Goal: Information Seeking & Learning: Compare options

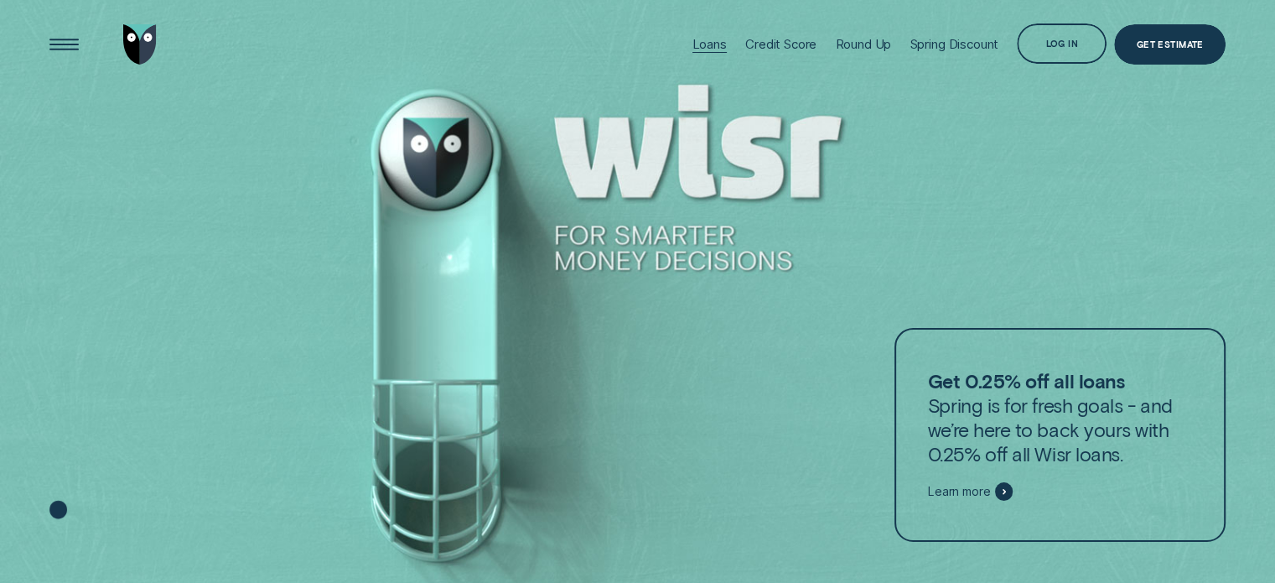
click at [700, 39] on div "Loans" at bounding box center [710, 44] width 34 height 16
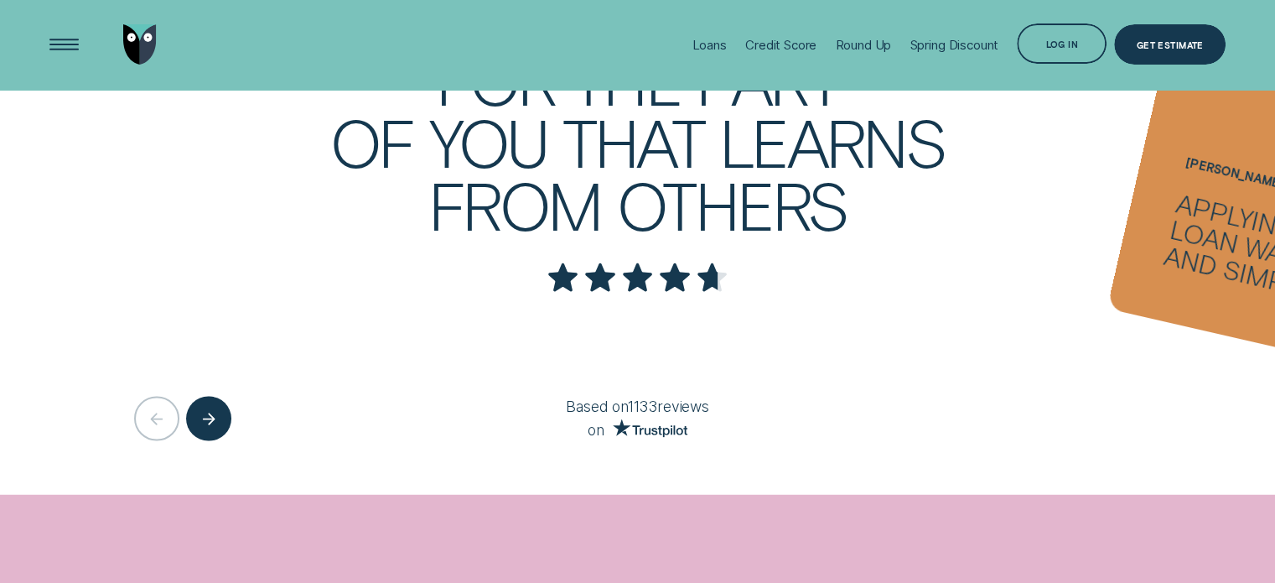
scroll to position [3354, 0]
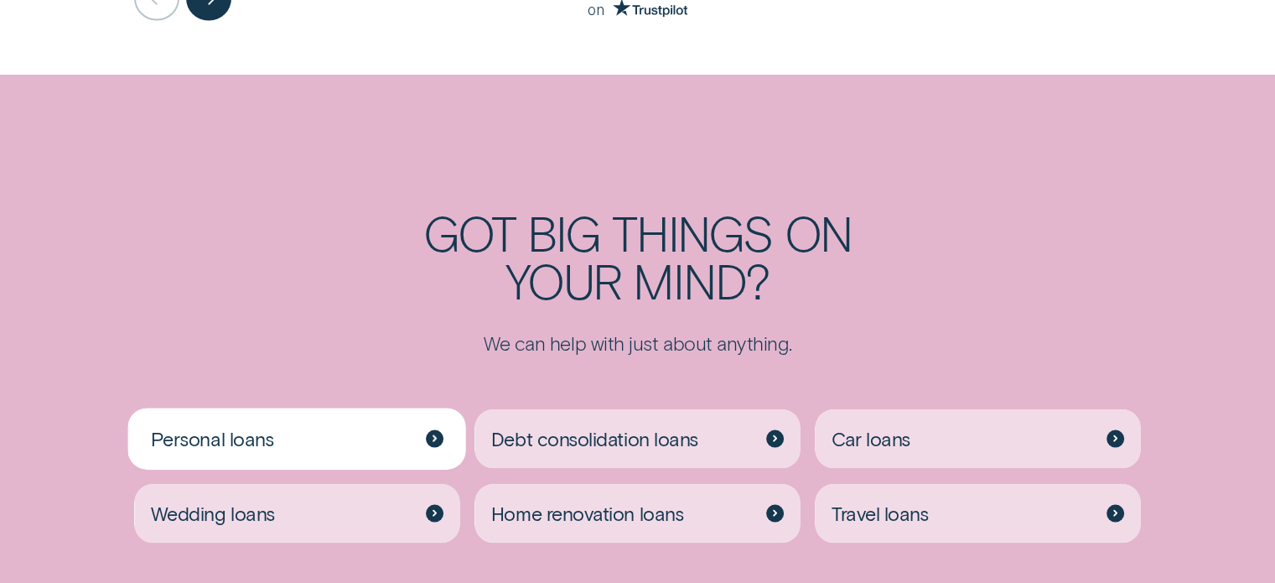
click at [297, 449] on div "Personal loans" at bounding box center [296, 439] width 325 height 60
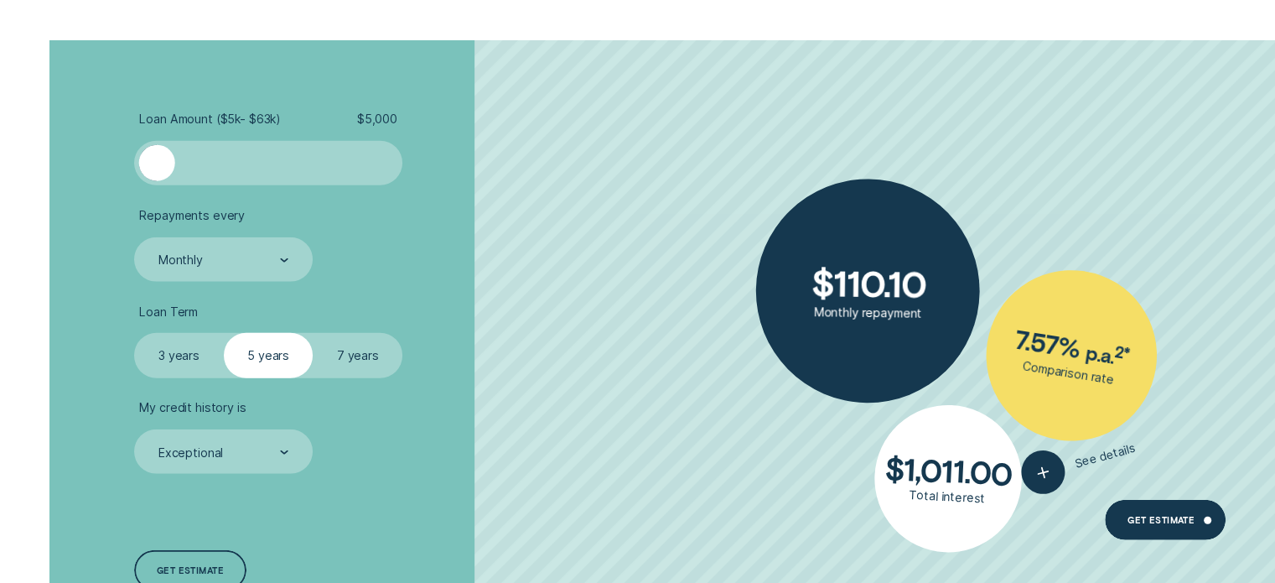
scroll to position [4276, 0]
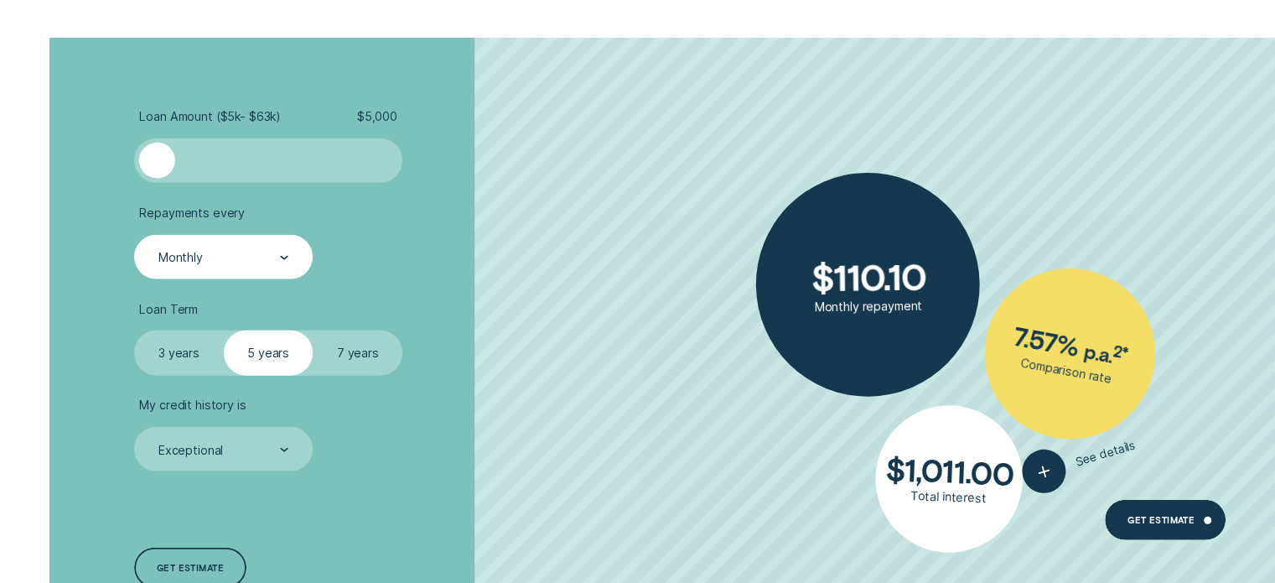
click at [180, 241] on div "Monthly" at bounding box center [223, 257] width 178 height 44
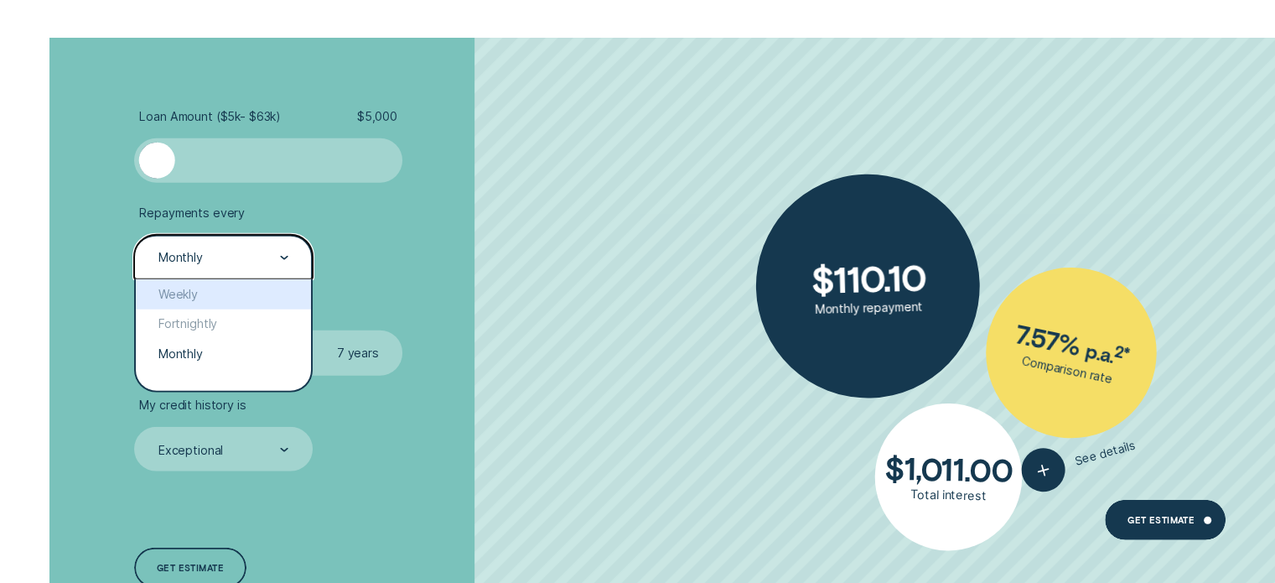
click at [511, 288] on ul "Loan Amount ( $5k - $63k ) $ 5,000 Repayments every option Weekly focused, 1 of…" at bounding box center [339, 290] width 411 height 362
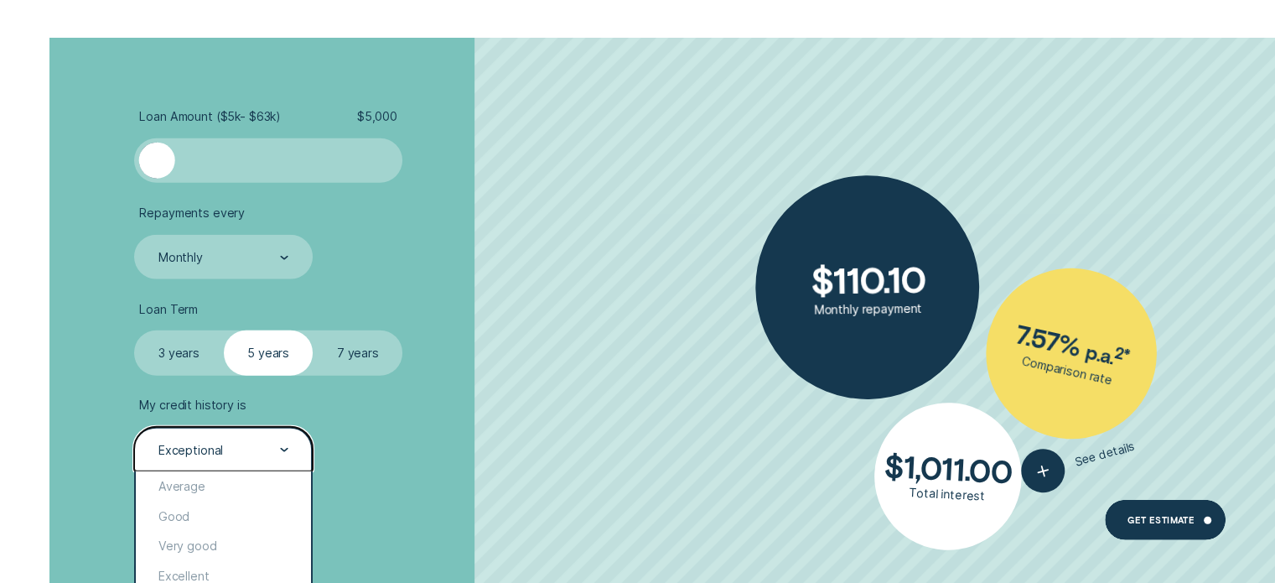
click at [205, 459] on div "Exceptional" at bounding box center [223, 449] width 178 height 44
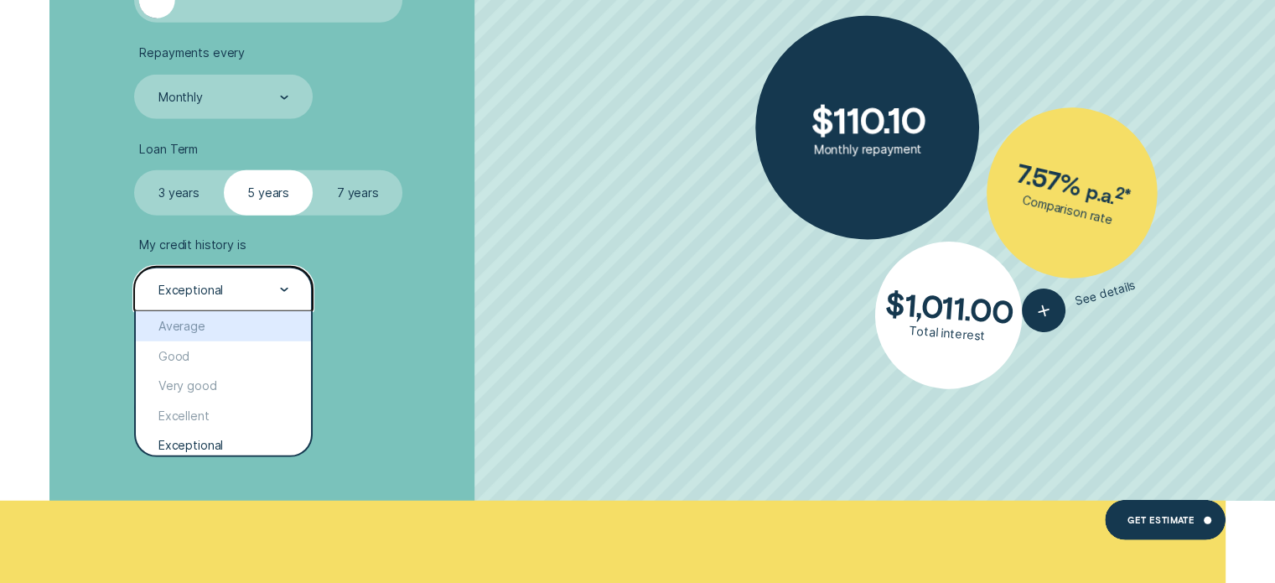
scroll to position [4444, 0]
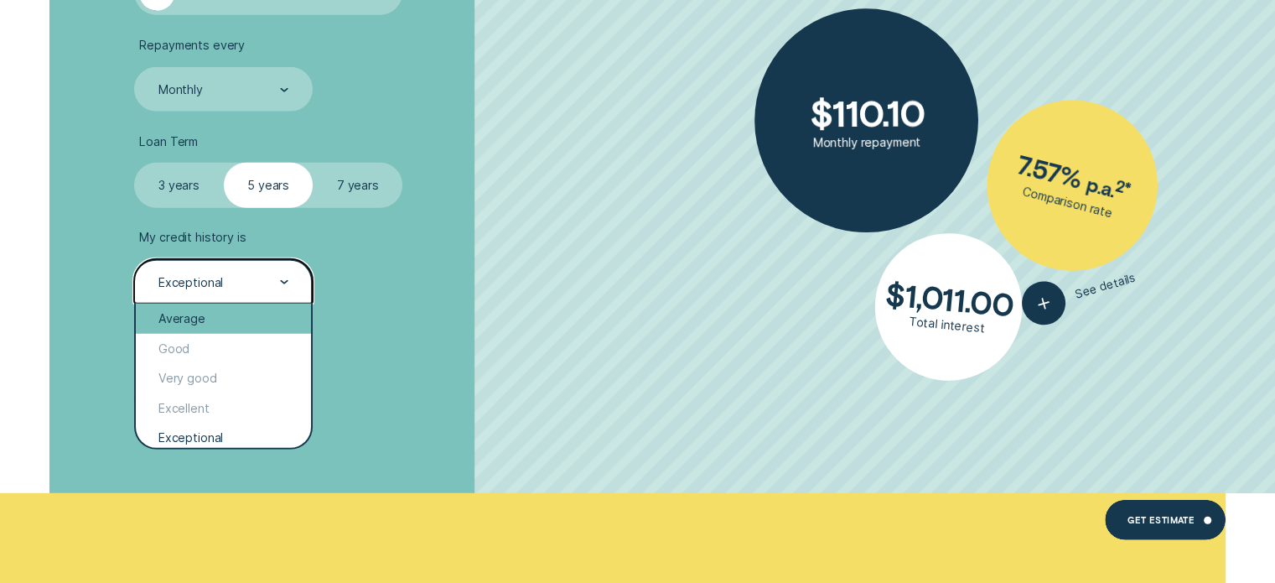
click at [205, 316] on div "Average" at bounding box center [223, 319] width 174 height 30
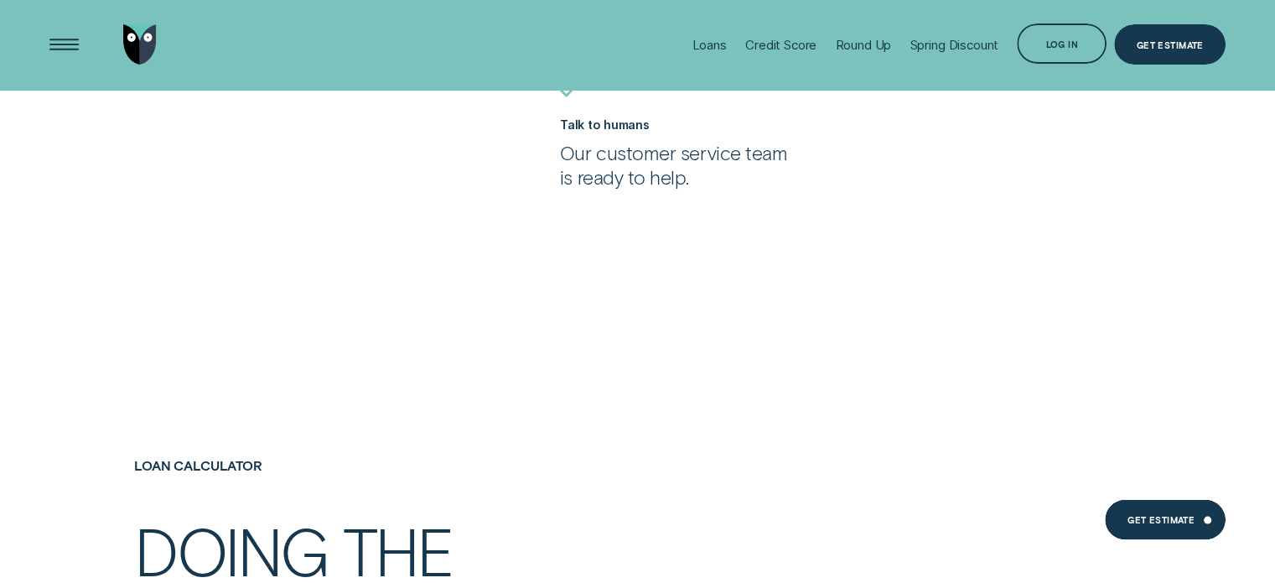
scroll to position [3186, 0]
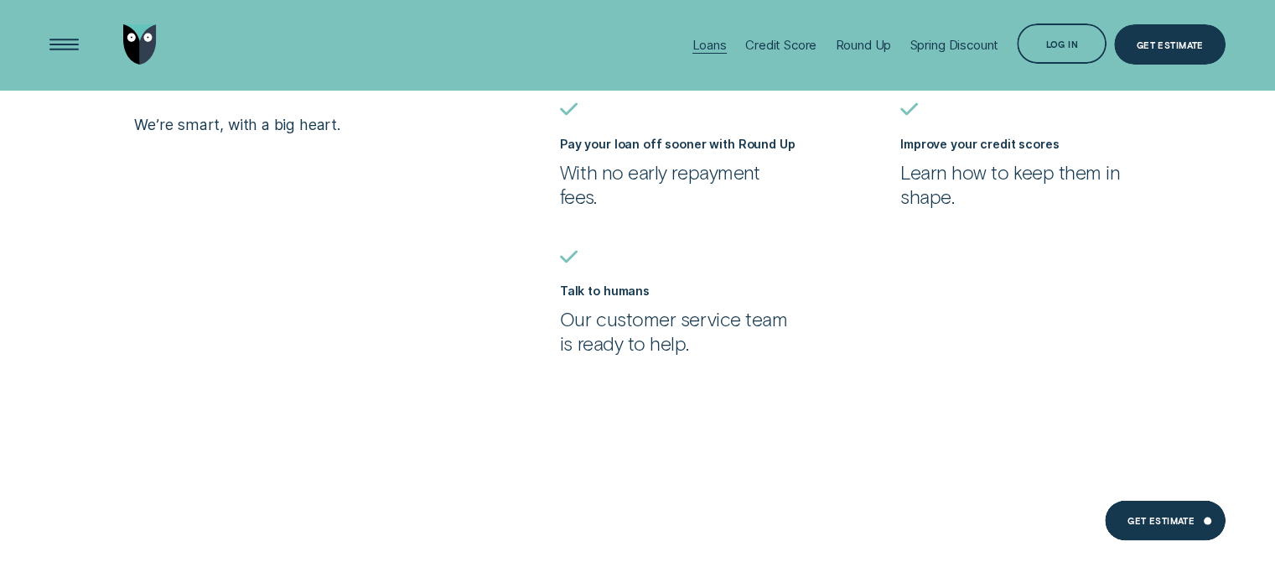
click at [693, 39] on div "Loans" at bounding box center [710, 45] width 34 height 16
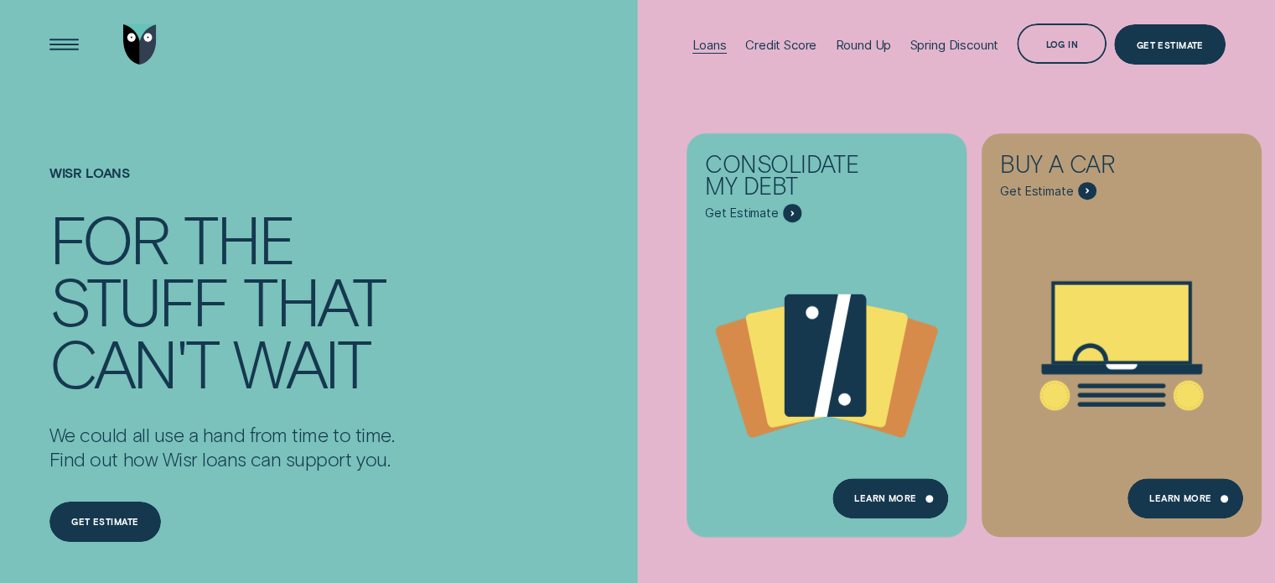
click at [703, 38] on div "Loans" at bounding box center [710, 45] width 34 height 16
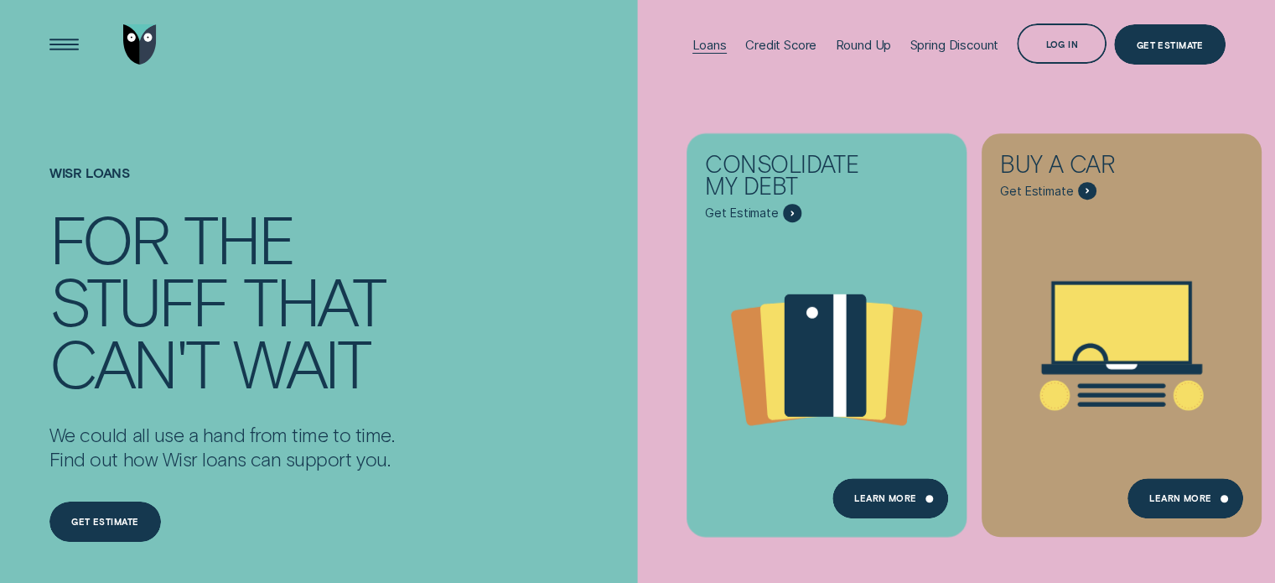
click at [698, 37] on div "Loans" at bounding box center [710, 45] width 34 height 16
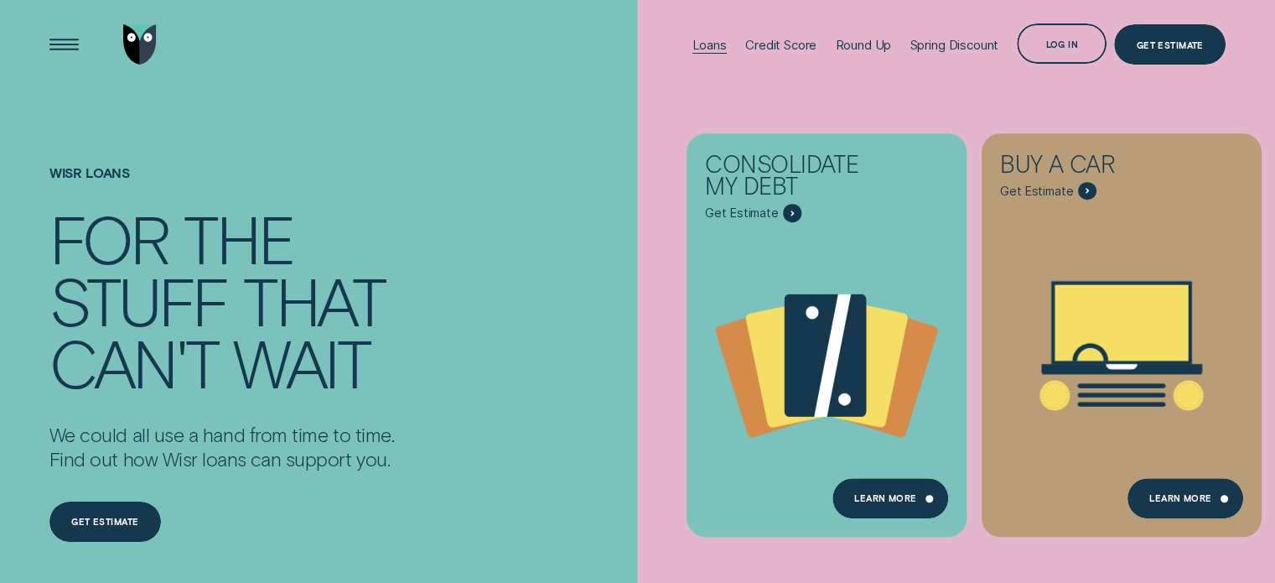
click at [698, 39] on div "Loans" at bounding box center [710, 45] width 34 height 16
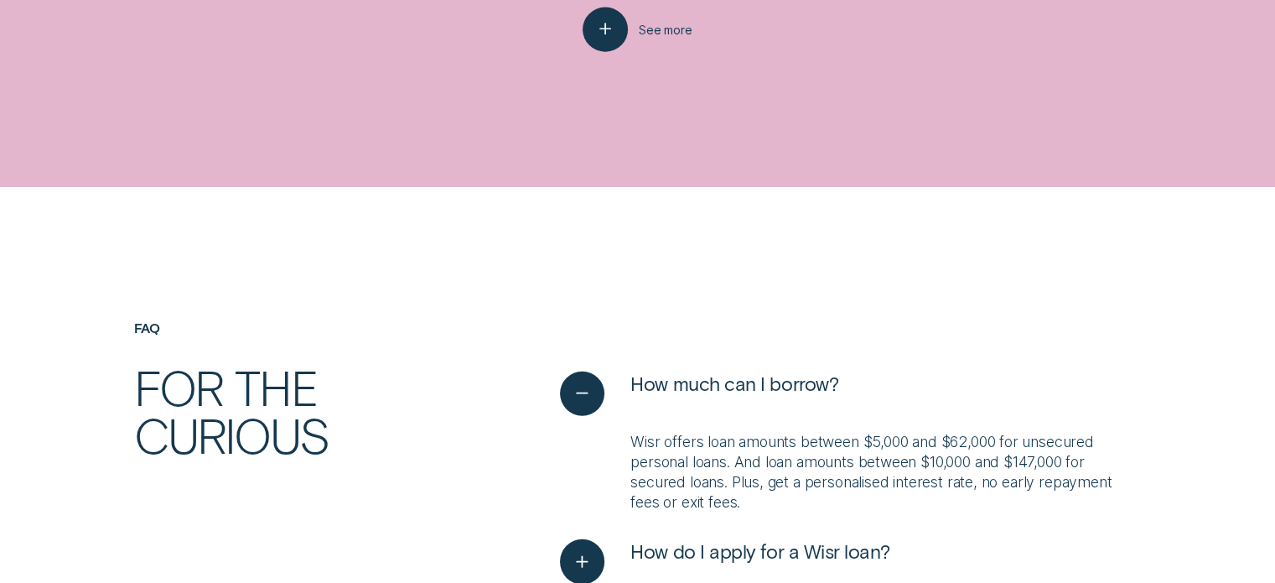
scroll to position [3689, 0]
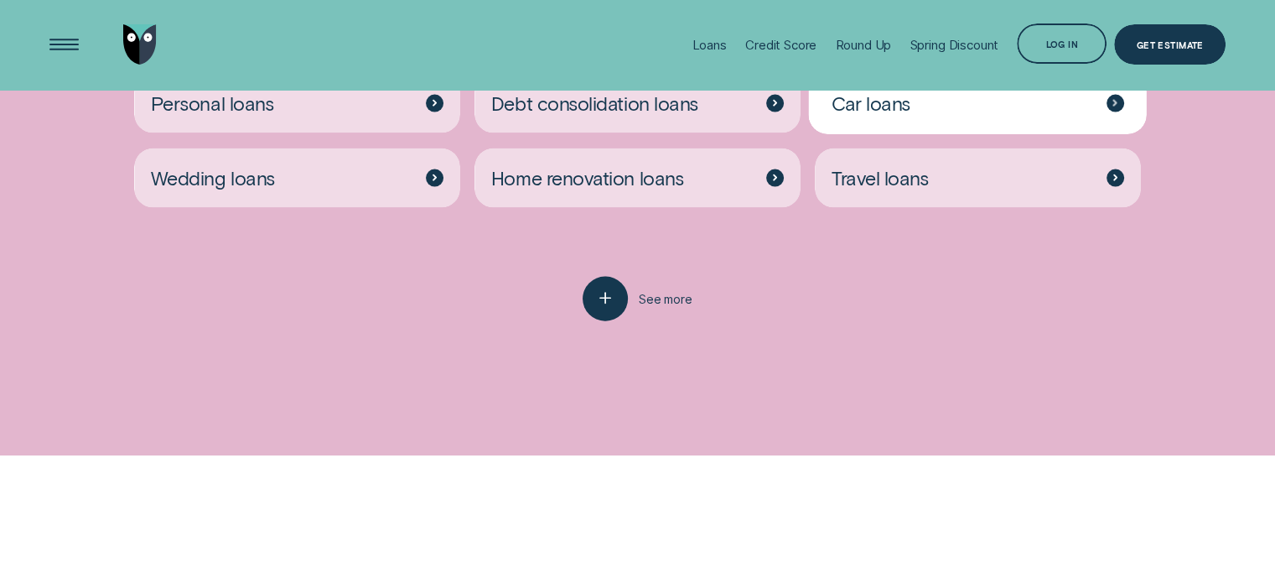
click at [867, 123] on div "Car loans" at bounding box center [977, 104] width 325 height 60
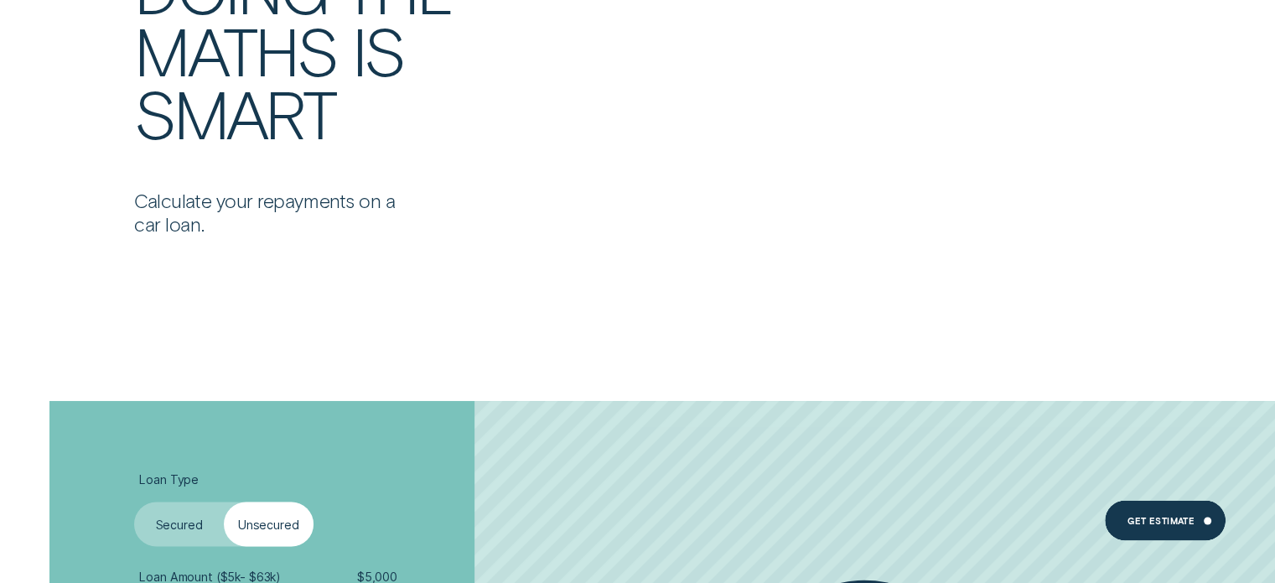
scroll to position [3102, 0]
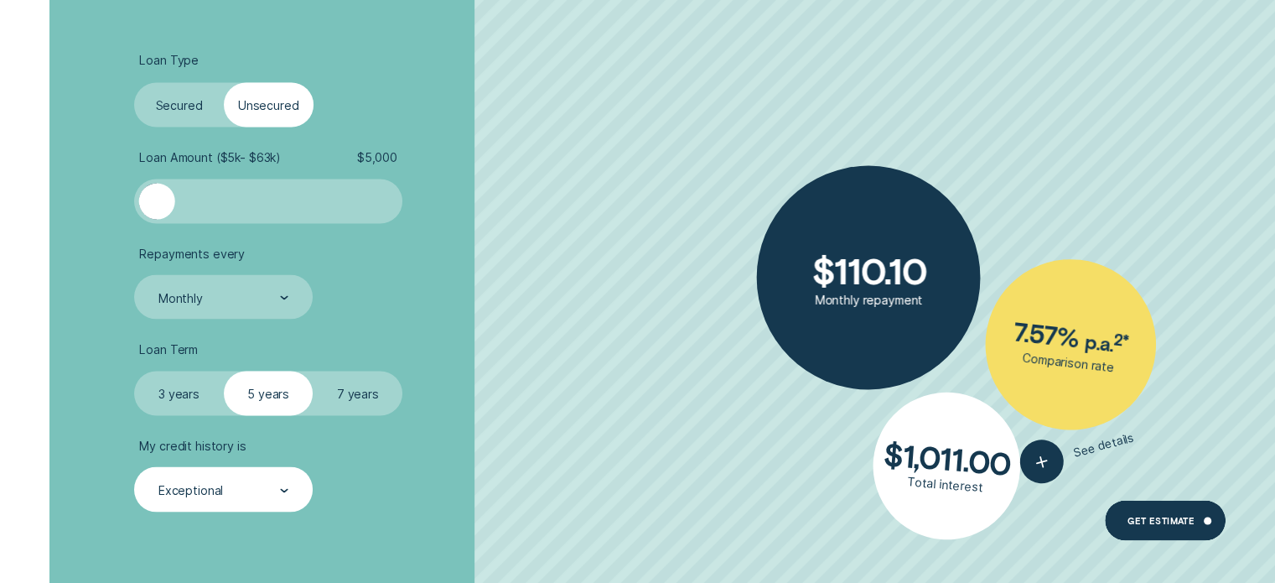
click at [220, 489] on div "Exceptional" at bounding box center [190, 489] width 65 height 15
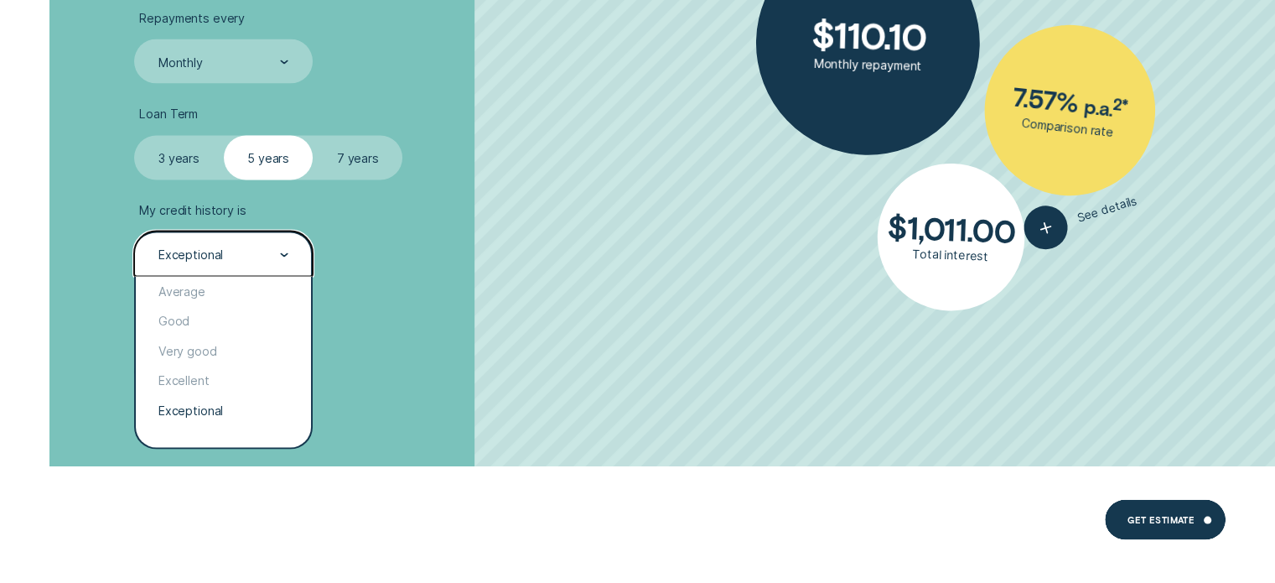
scroll to position [3354, 0]
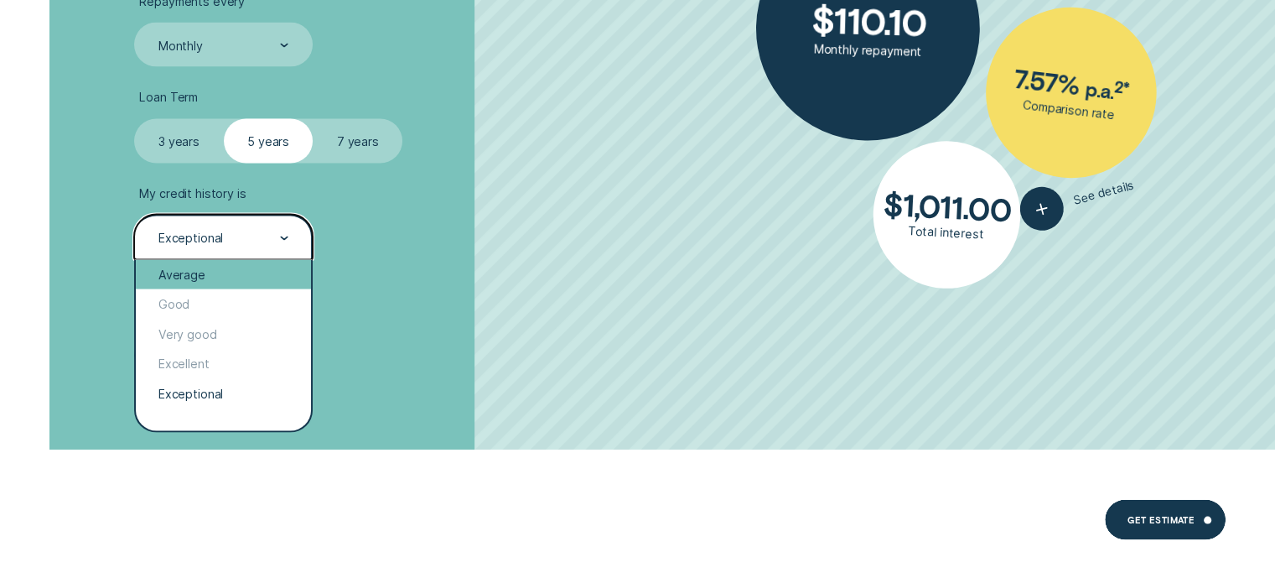
click at [197, 283] on div "Average" at bounding box center [223, 275] width 174 height 30
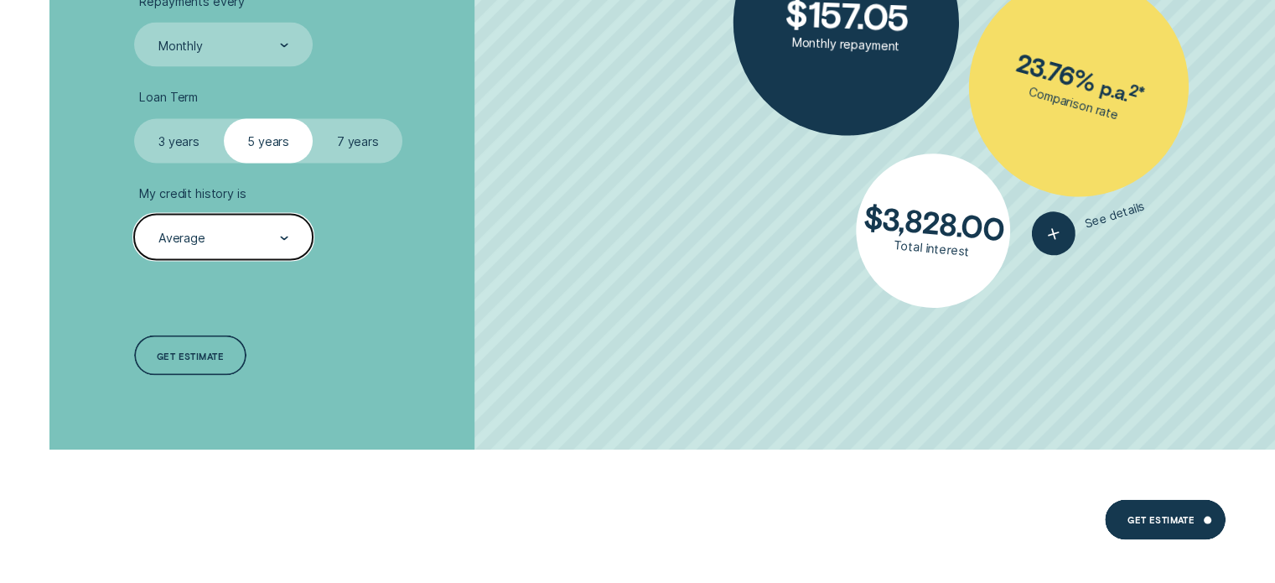
click at [172, 143] on label "3 years" at bounding box center [179, 141] width 90 height 44
click at [134, 119] on input "3 years" at bounding box center [134, 119] width 0 height 0
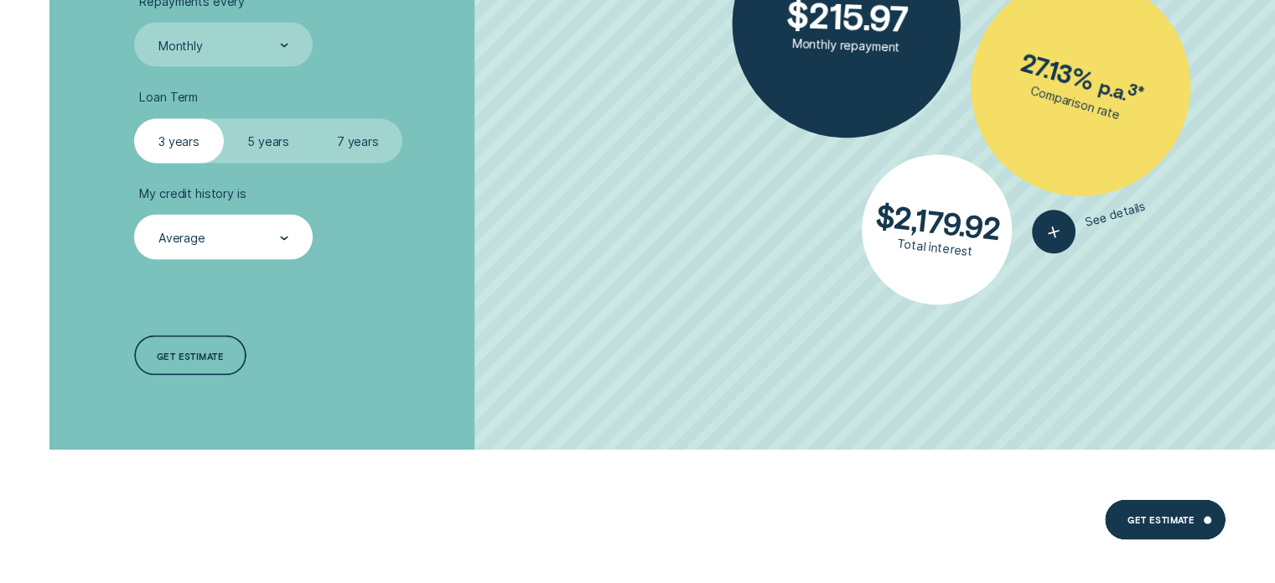
click at [271, 145] on label "5 years" at bounding box center [269, 141] width 90 height 44
click at [224, 119] on input "5 years" at bounding box center [224, 119] width 0 height 0
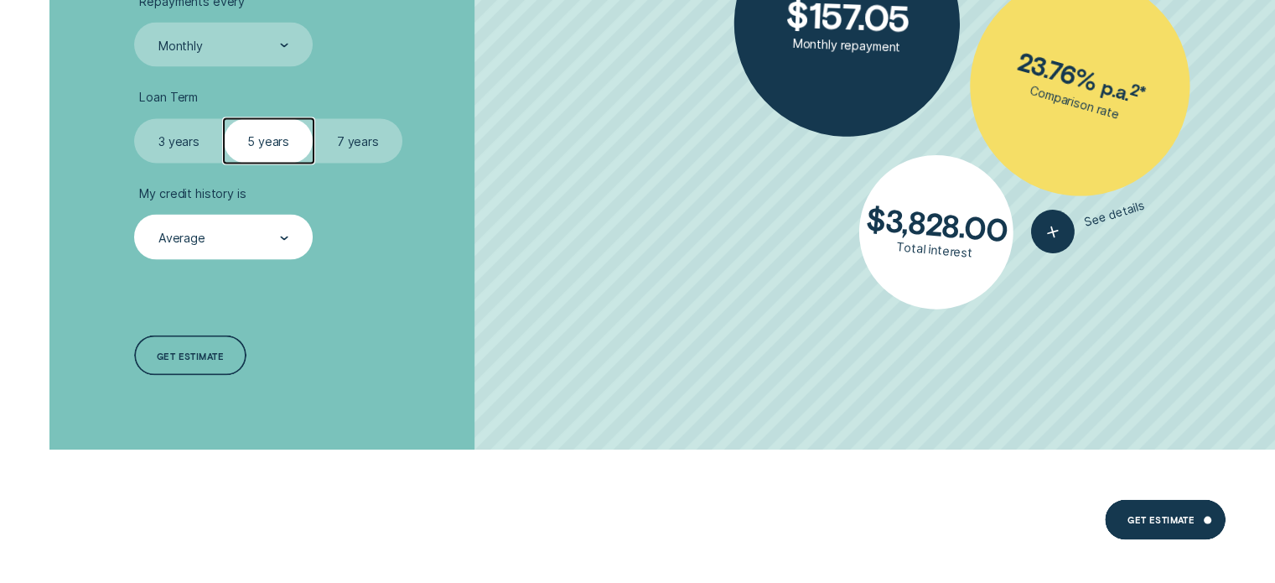
click at [368, 130] on label "7 years" at bounding box center [359, 141] width 90 height 44
click at [314, 119] on input "7 years" at bounding box center [314, 119] width 0 height 0
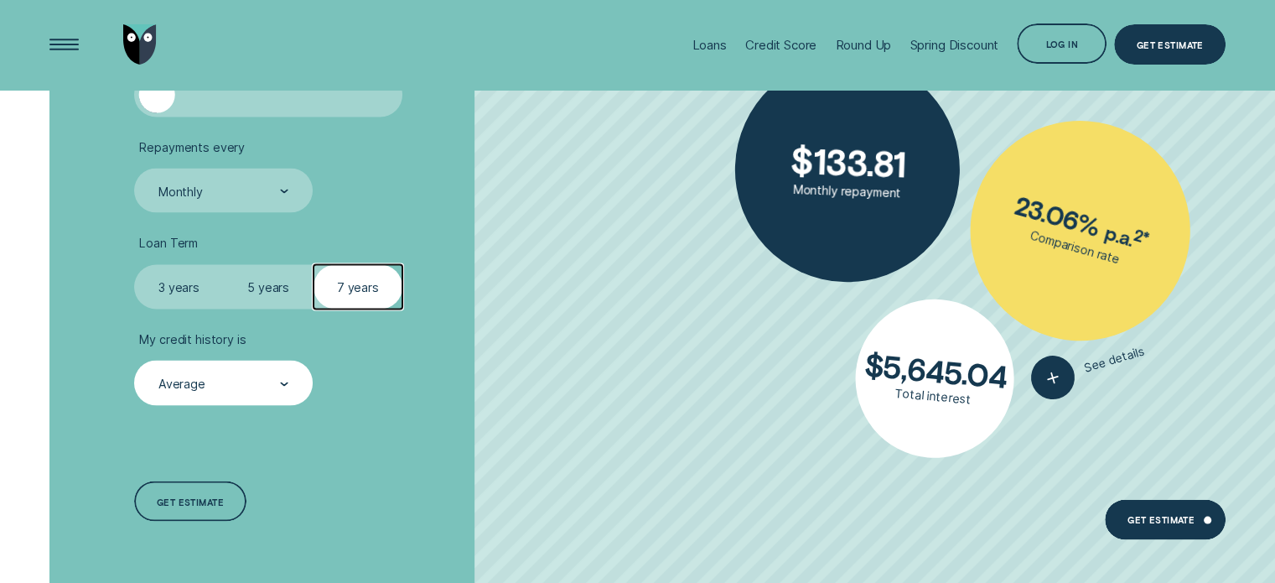
scroll to position [3186, 0]
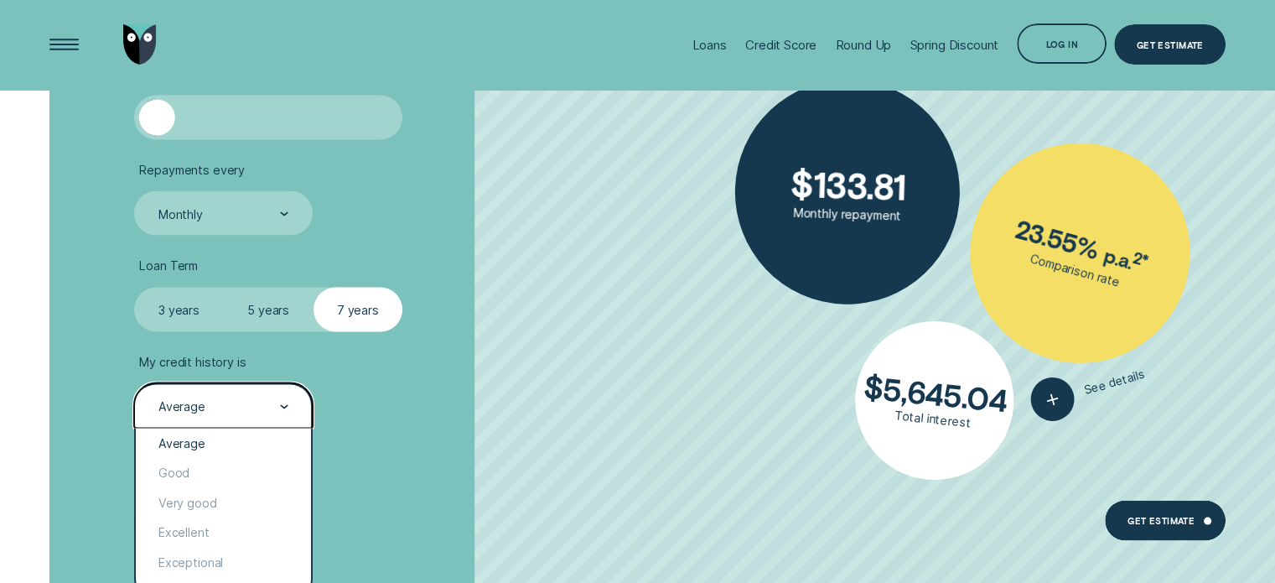
click at [184, 408] on div "Average" at bounding box center [181, 405] width 47 height 15
click at [182, 462] on div "Good" at bounding box center [223, 472] width 174 height 30
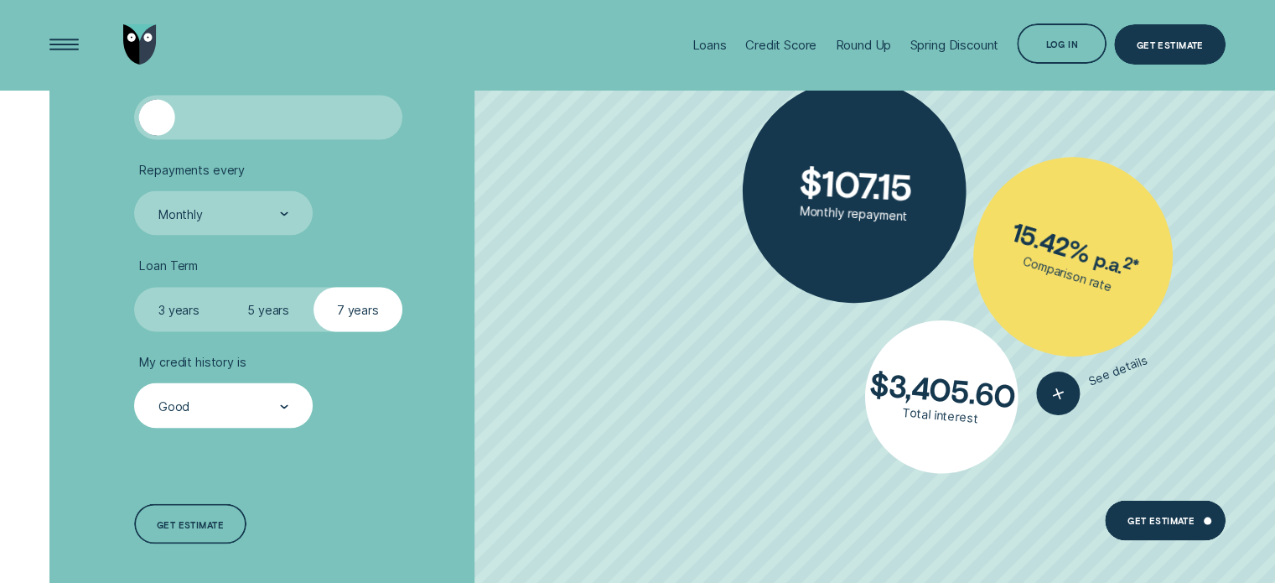
click at [178, 304] on label "3 years" at bounding box center [179, 309] width 90 height 44
click at [134, 287] on input "3 years" at bounding box center [134, 287] width 0 height 0
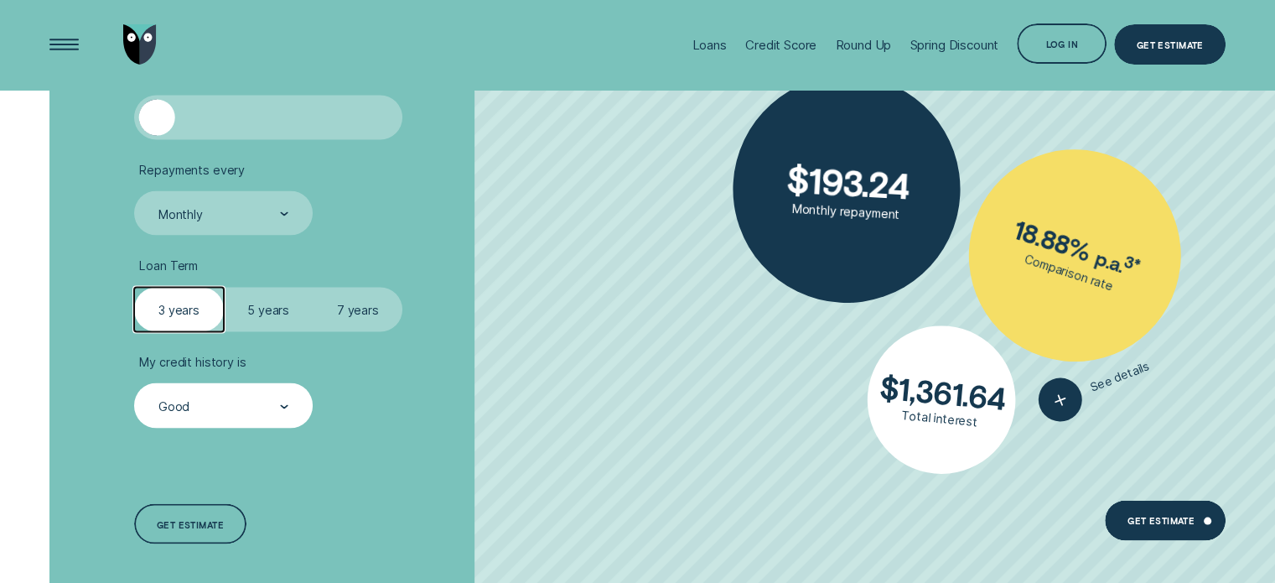
click at [267, 304] on label "5 years" at bounding box center [269, 309] width 90 height 44
click at [224, 287] on input "5 years" at bounding box center [224, 287] width 0 height 0
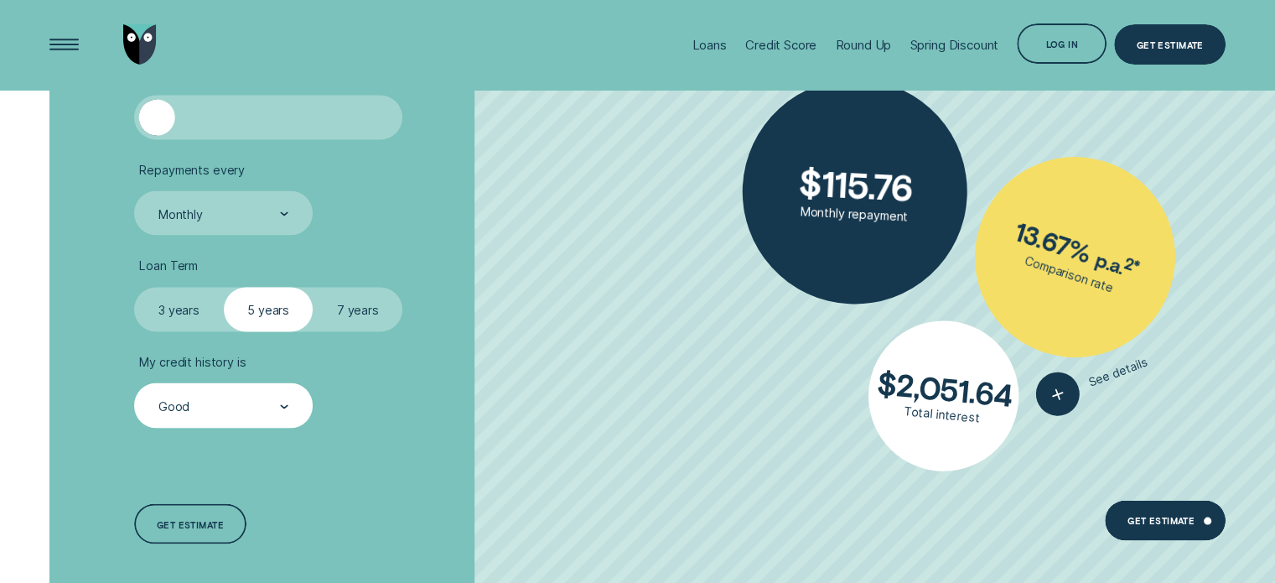
click at [336, 295] on label "7 years" at bounding box center [359, 309] width 90 height 44
click at [314, 287] on input "7 years" at bounding box center [314, 287] width 0 height 0
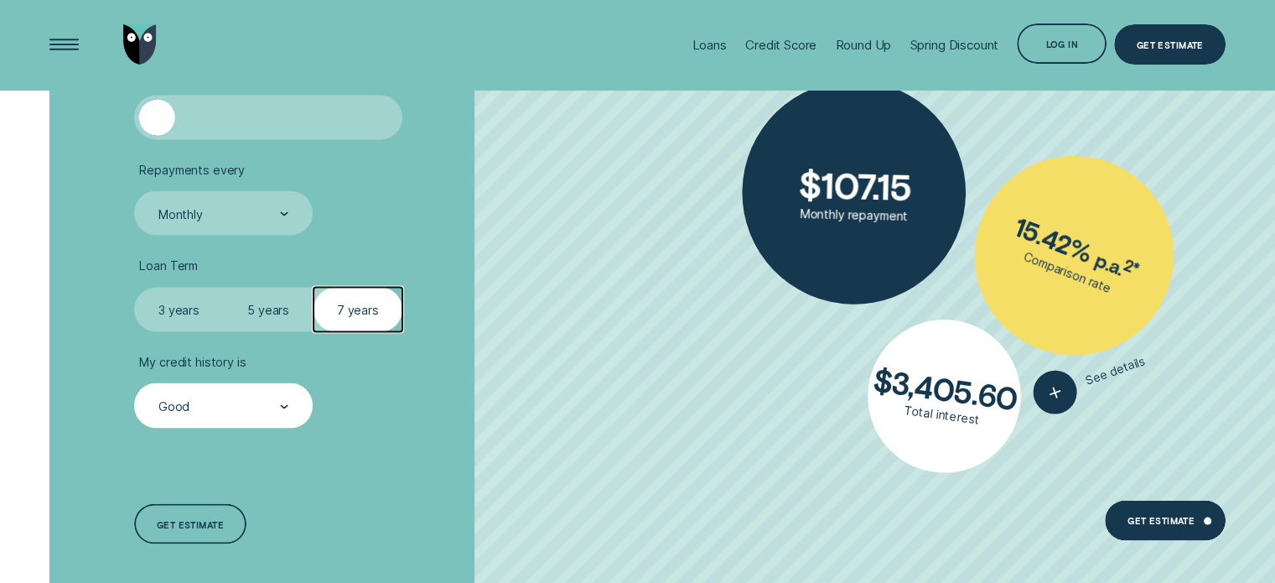
click at [200, 396] on div "Good" at bounding box center [223, 404] width 178 height 44
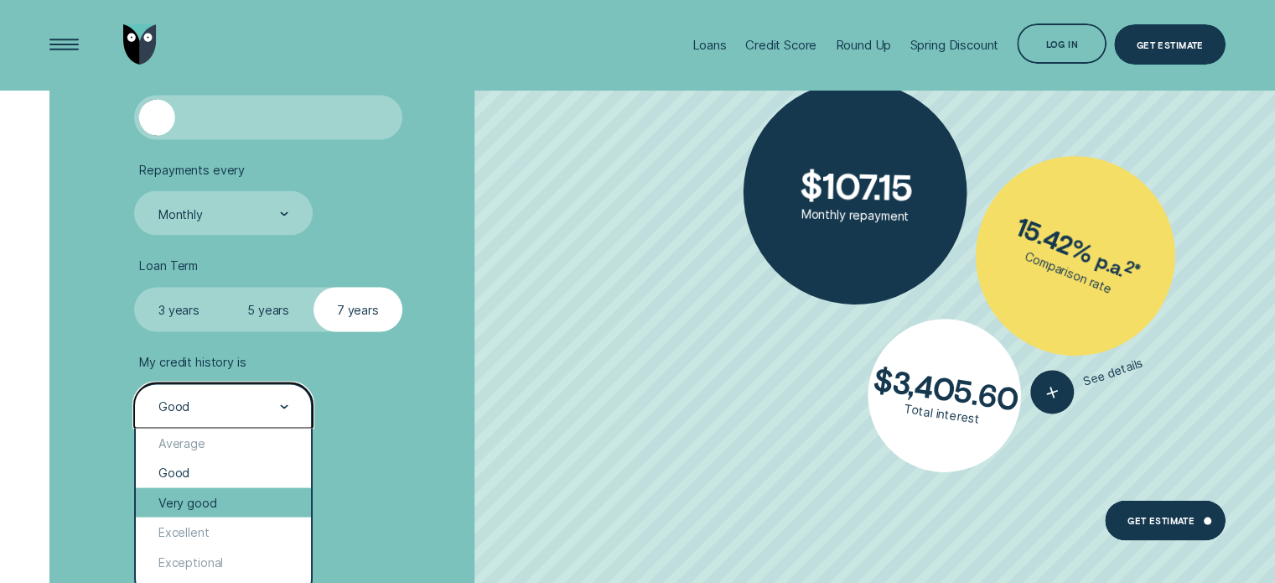
click at [201, 494] on div "Very good" at bounding box center [223, 502] width 174 height 30
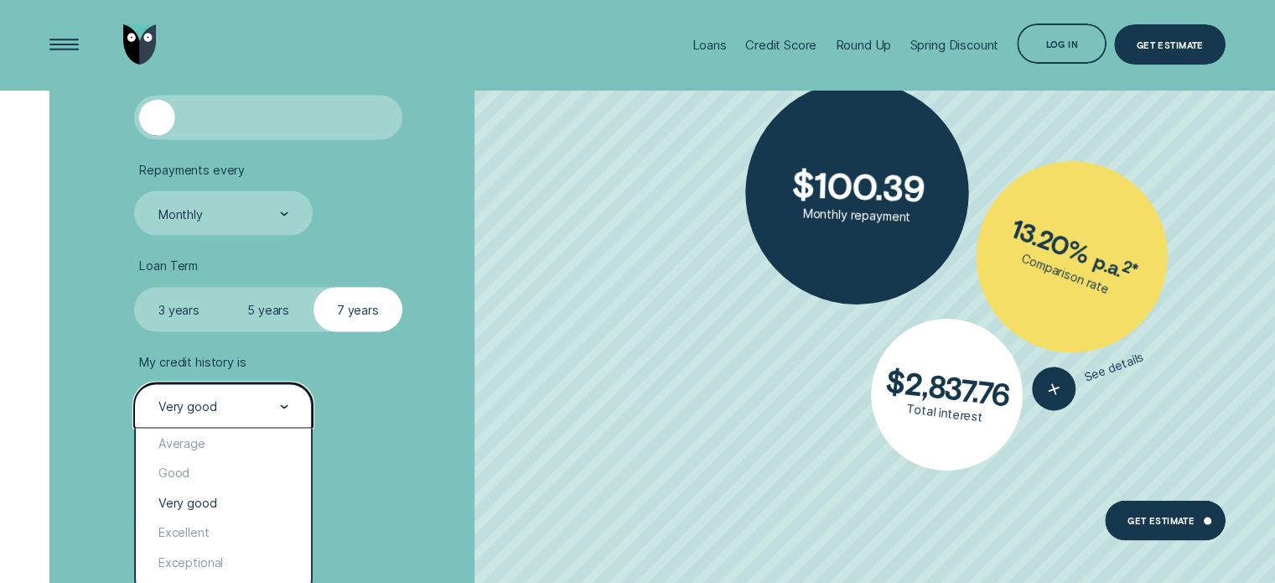
click at [225, 409] on div "Very good" at bounding box center [223, 405] width 132 height 17
click at [190, 527] on div "Excellent" at bounding box center [223, 531] width 174 height 30
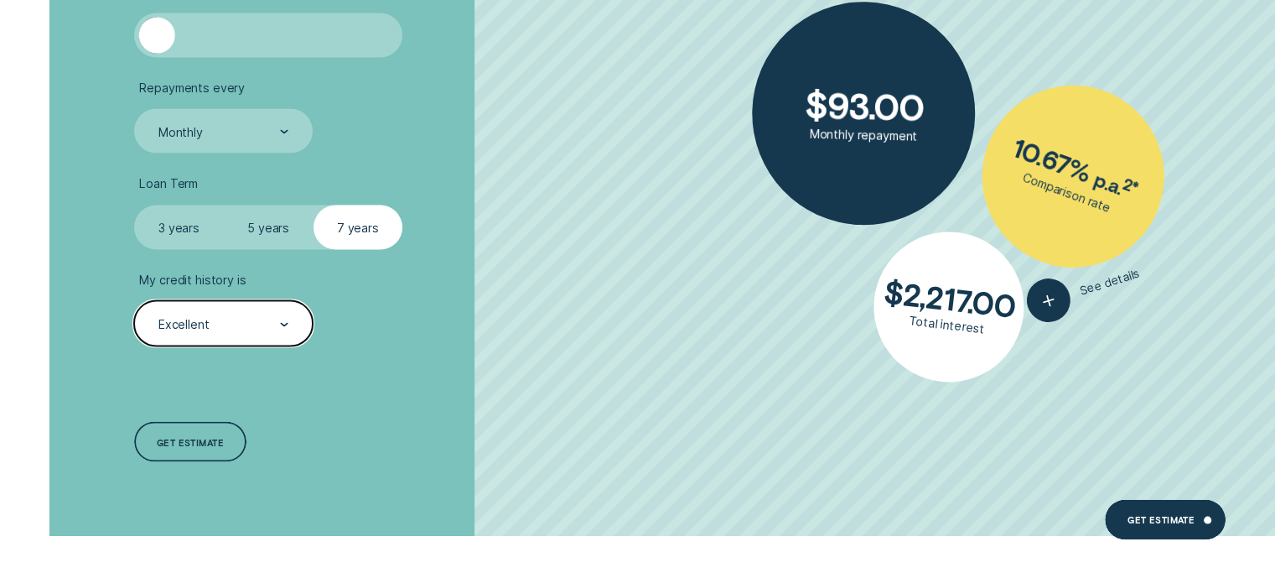
scroll to position [3270, 0]
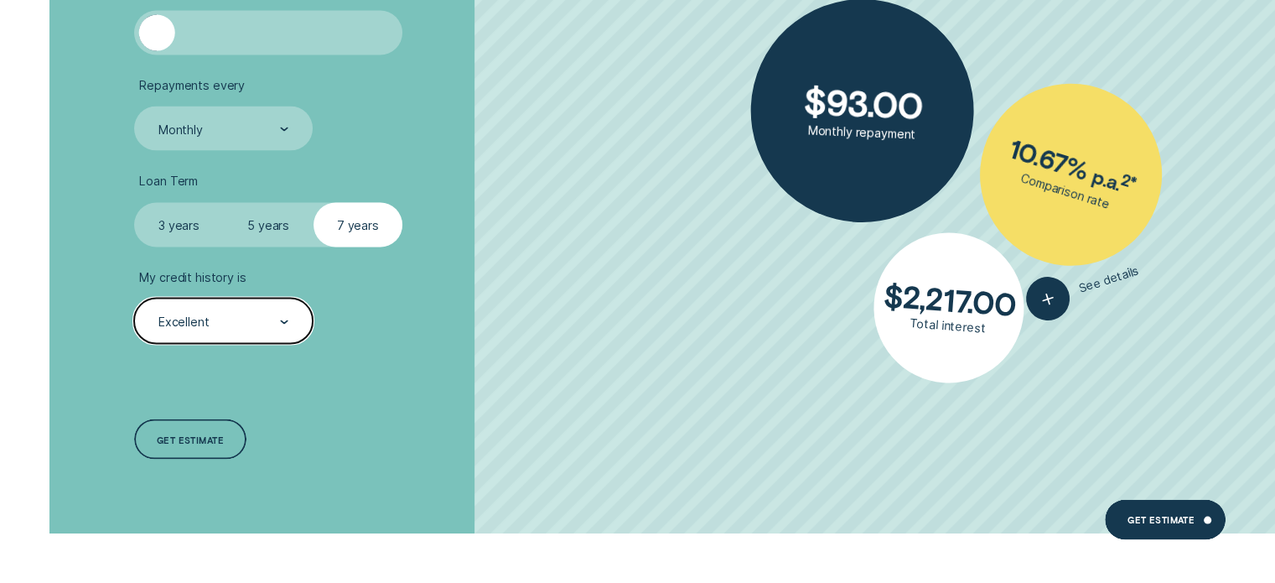
click at [229, 325] on div "Excellent" at bounding box center [223, 322] width 132 height 17
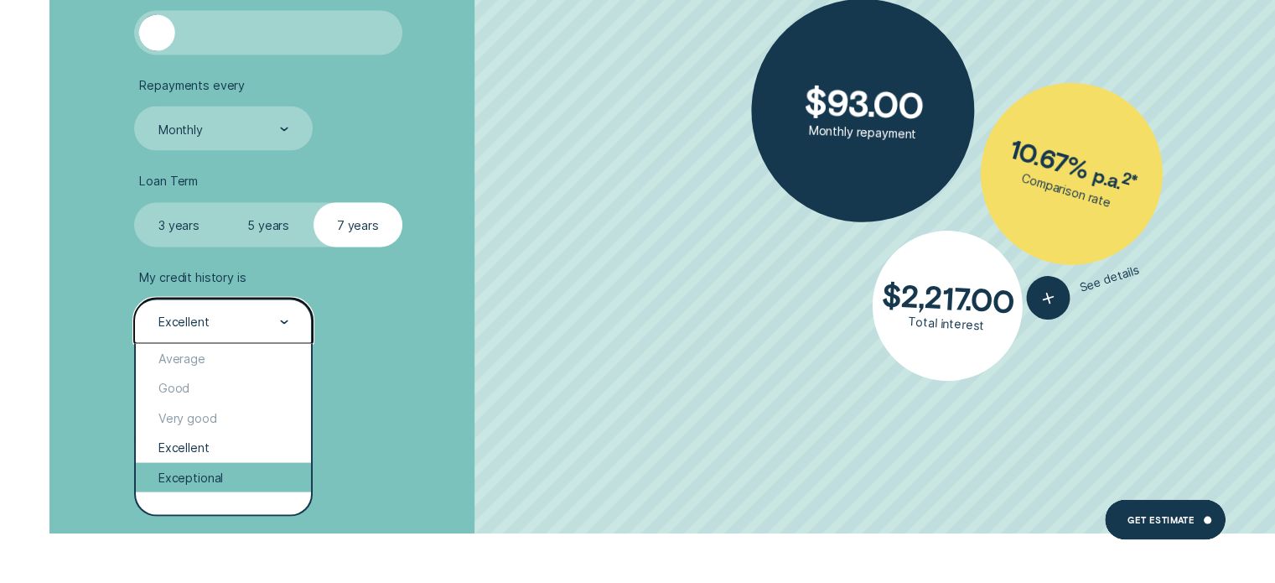
click at [205, 477] on div "Exceptional" at bounding box center [223, 478] width 174 height 30
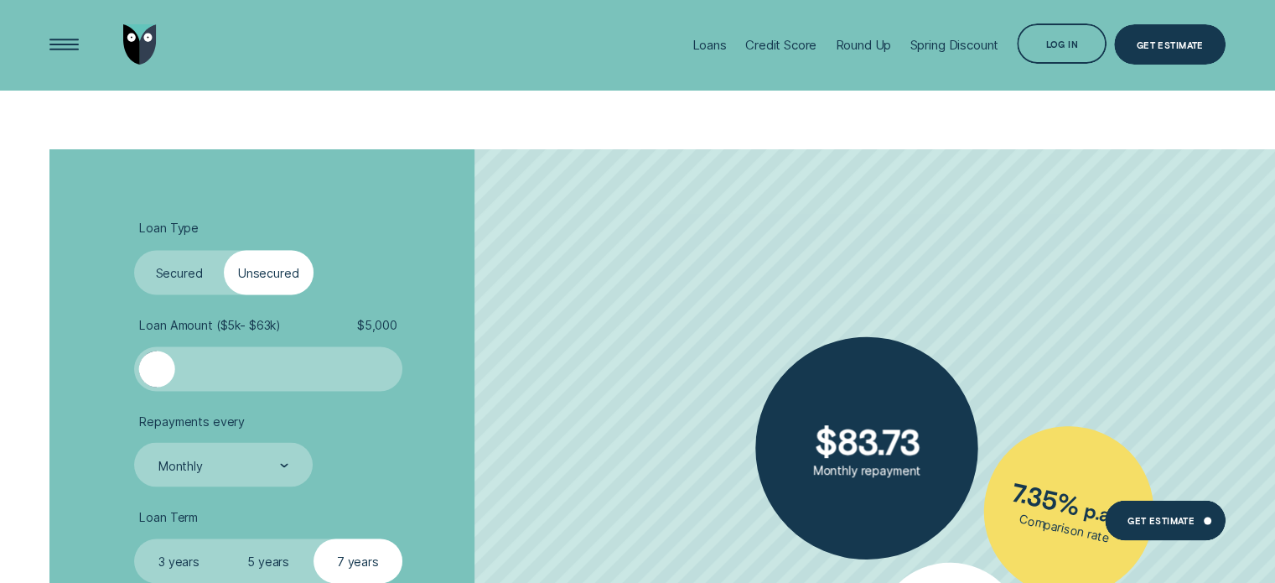
scroll to position [2515, 0]
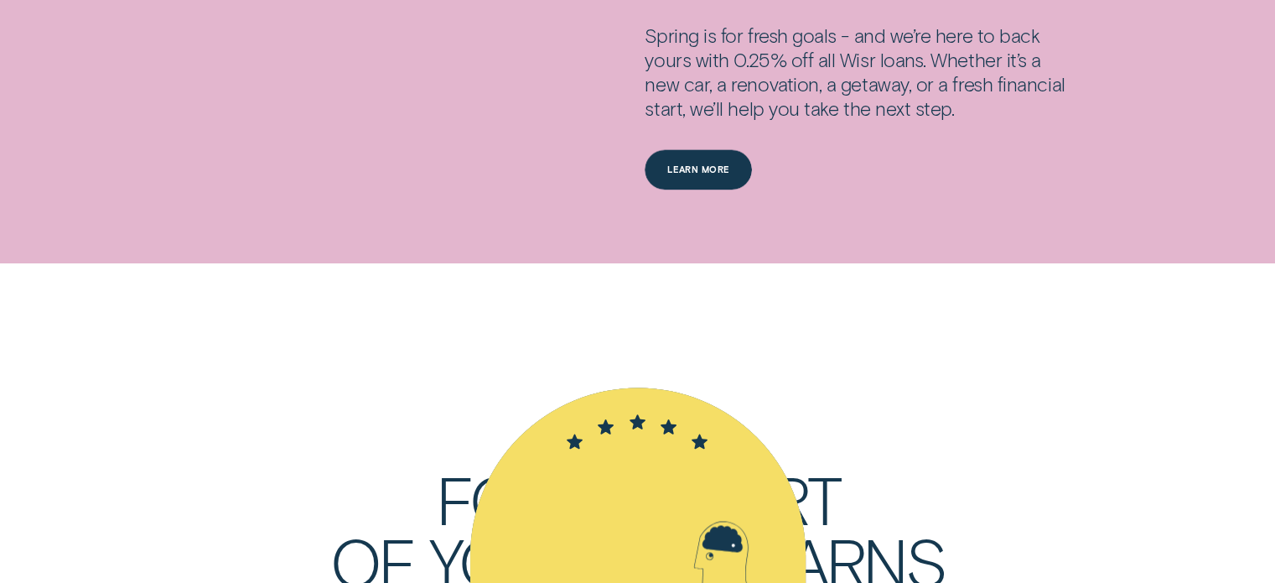
scroll to position [3689, 0]
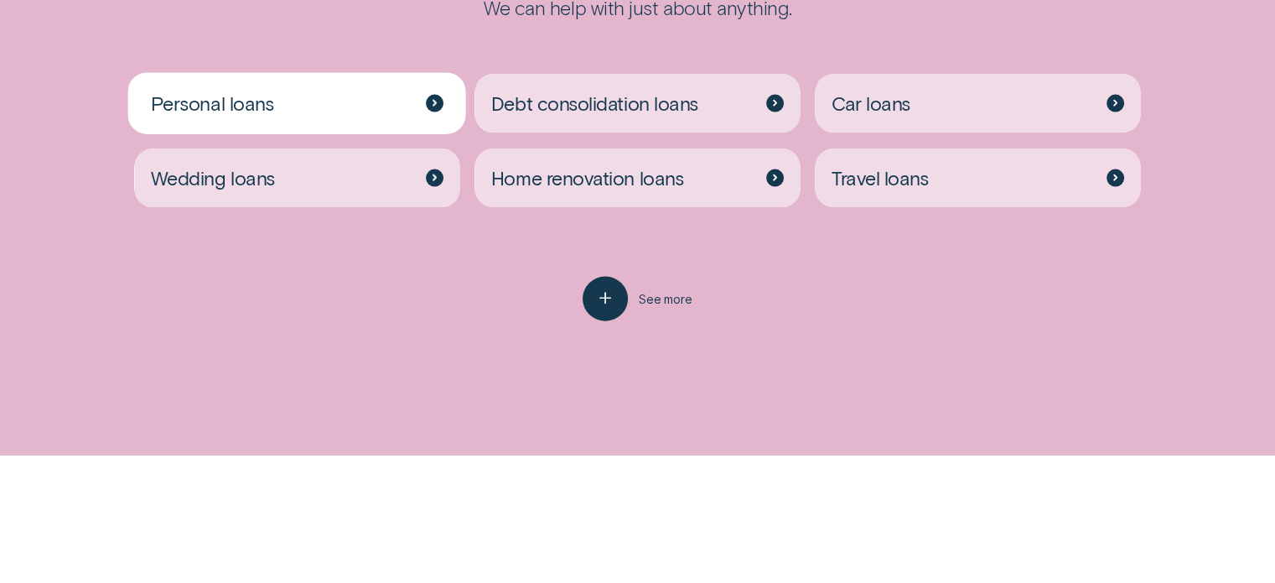
click at [273, 86] on div "Personal loans" at bounding box center [296, 104] width 325 height 60
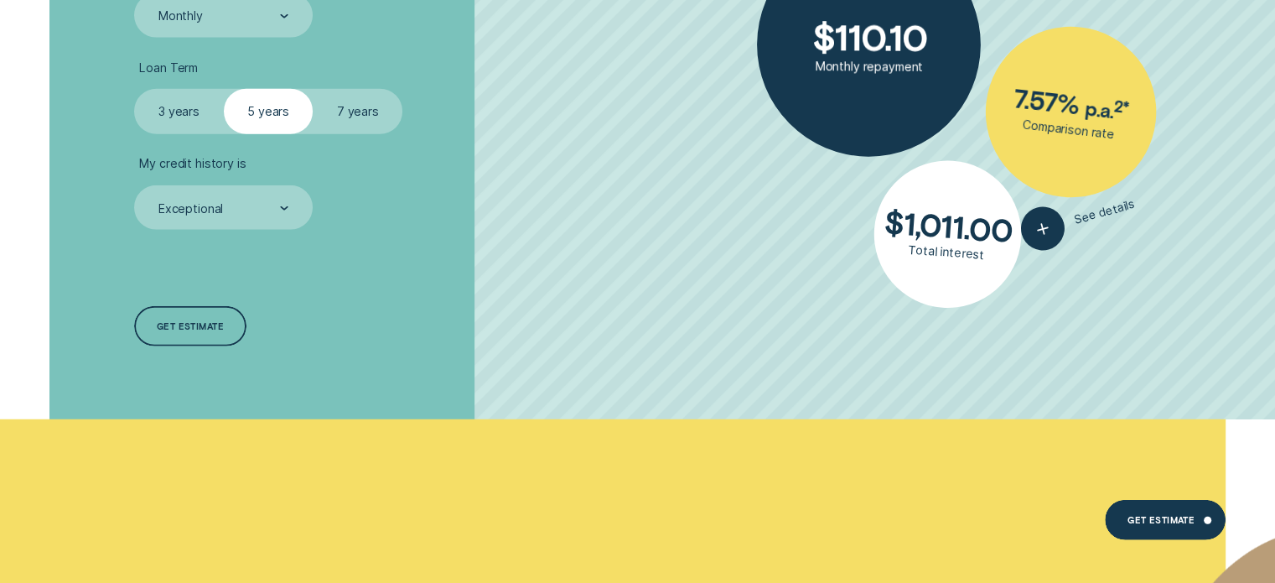
scroll to position [4528, 0]
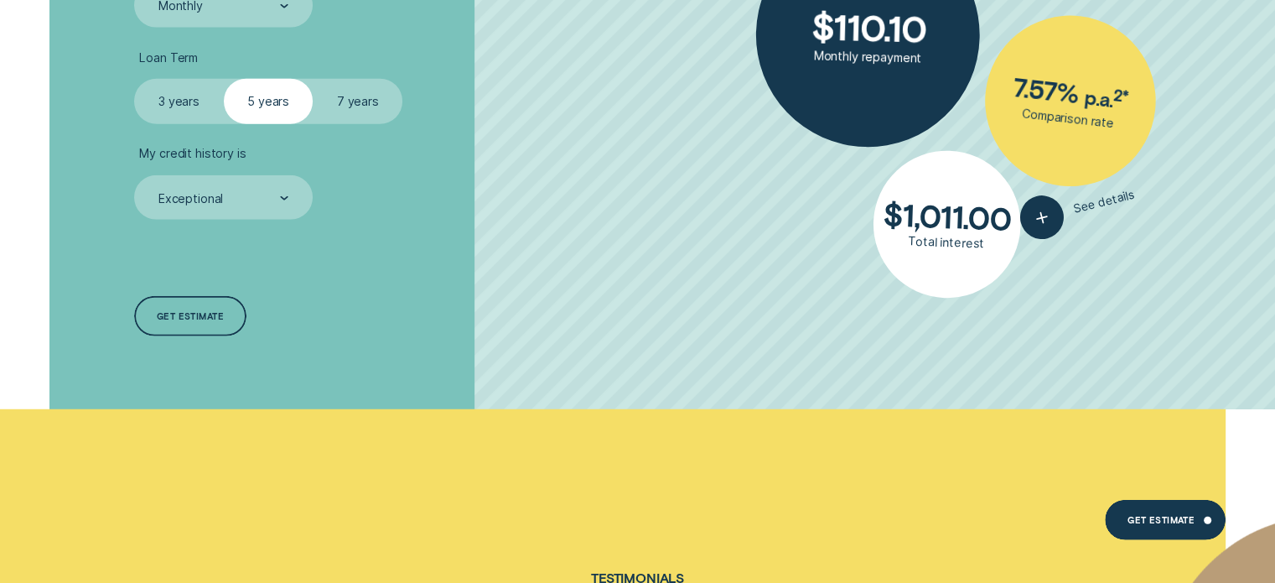
click at [174, 100] on label "3 years" at bounding box center [179, 101] width 90 height 44
click at [134, 79] on input "3 years" at bounding box center [134, 79] width 0 height 0
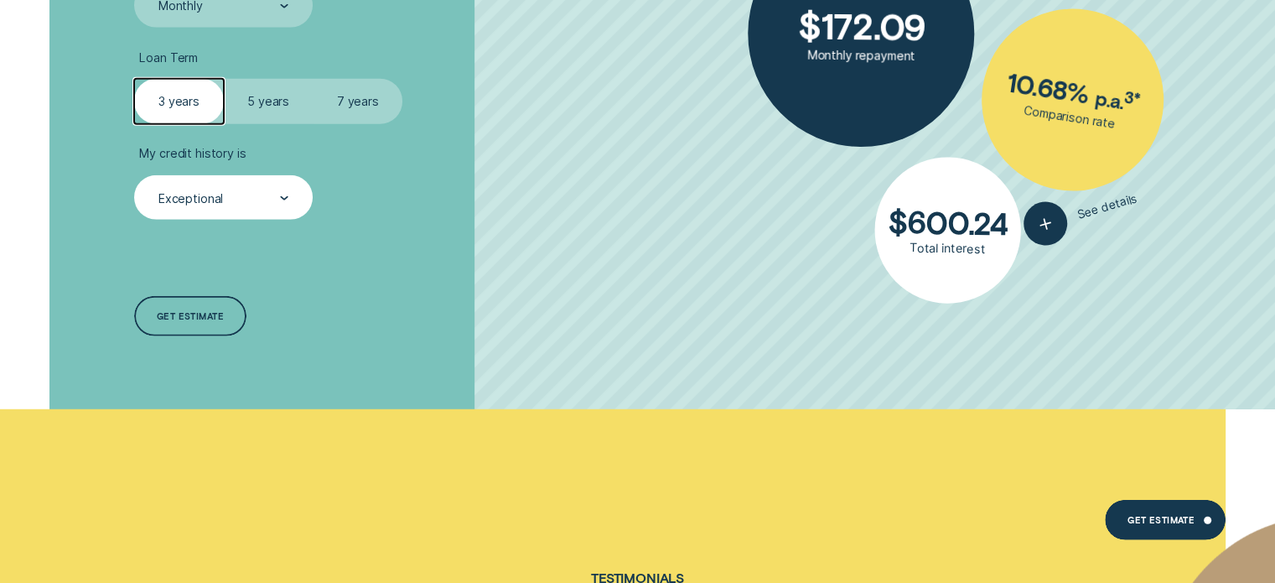
click at [223, 206] on div "Exceptional" at bounding box center [223, 198] width 132 height 17
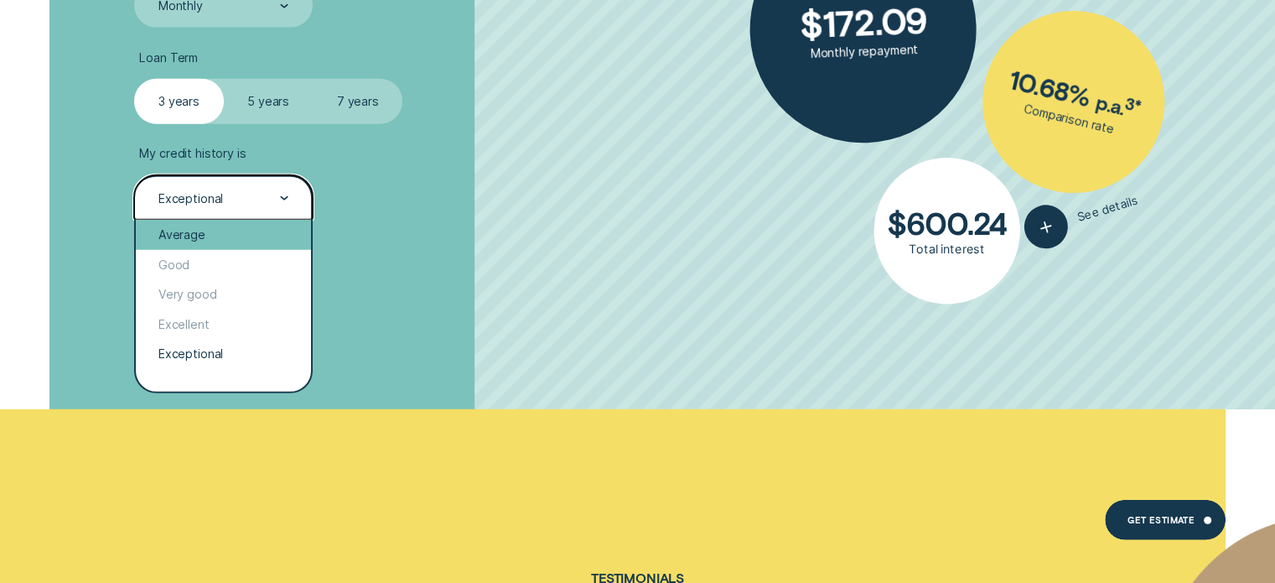
click at [179, 234] on div "Average" at bounding box center [223, 235] width 174 height 30
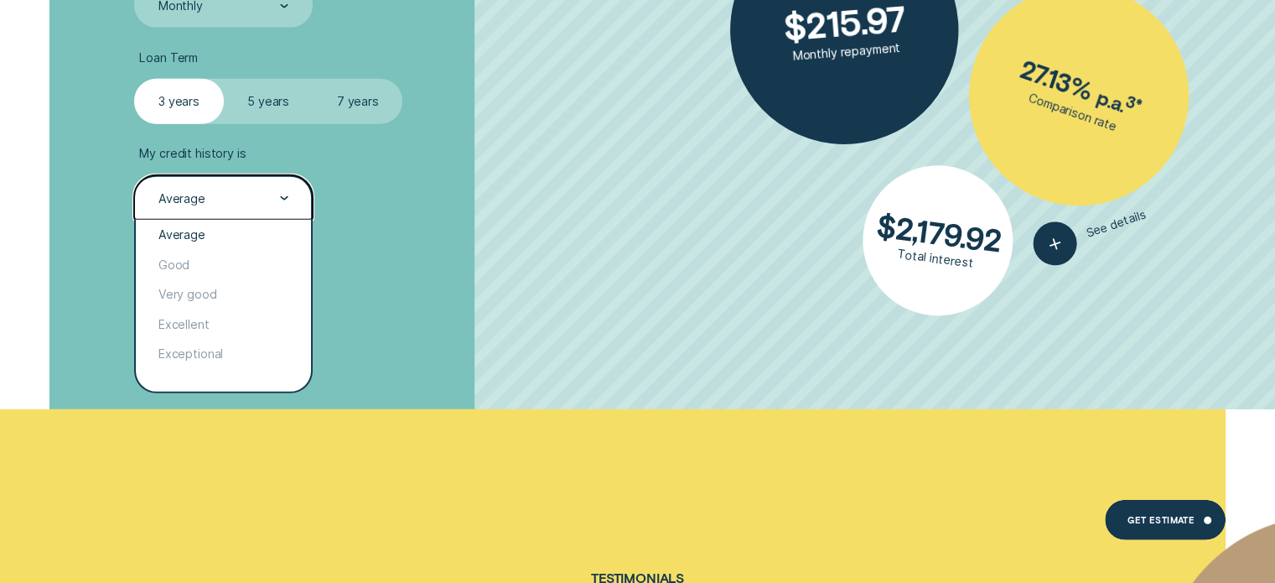
click at [195, 197] on div "Average" at bounding box center [181, 198] width 47 height 15
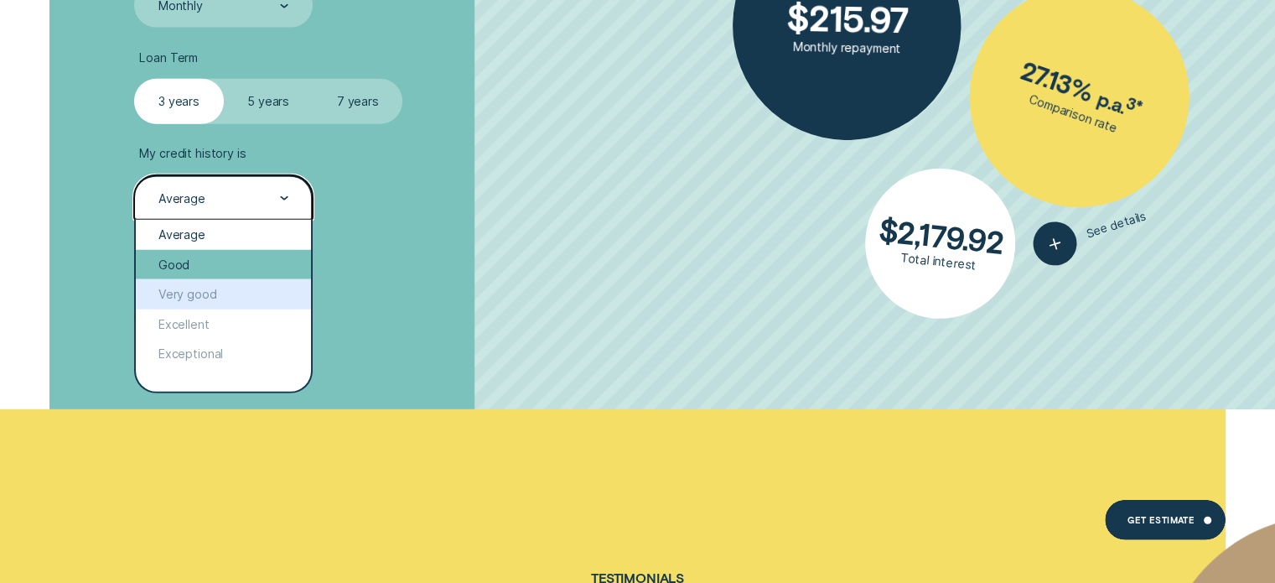
click at [205, 268] on div "Good" at bounding box center [223, 265] width 174 height 30
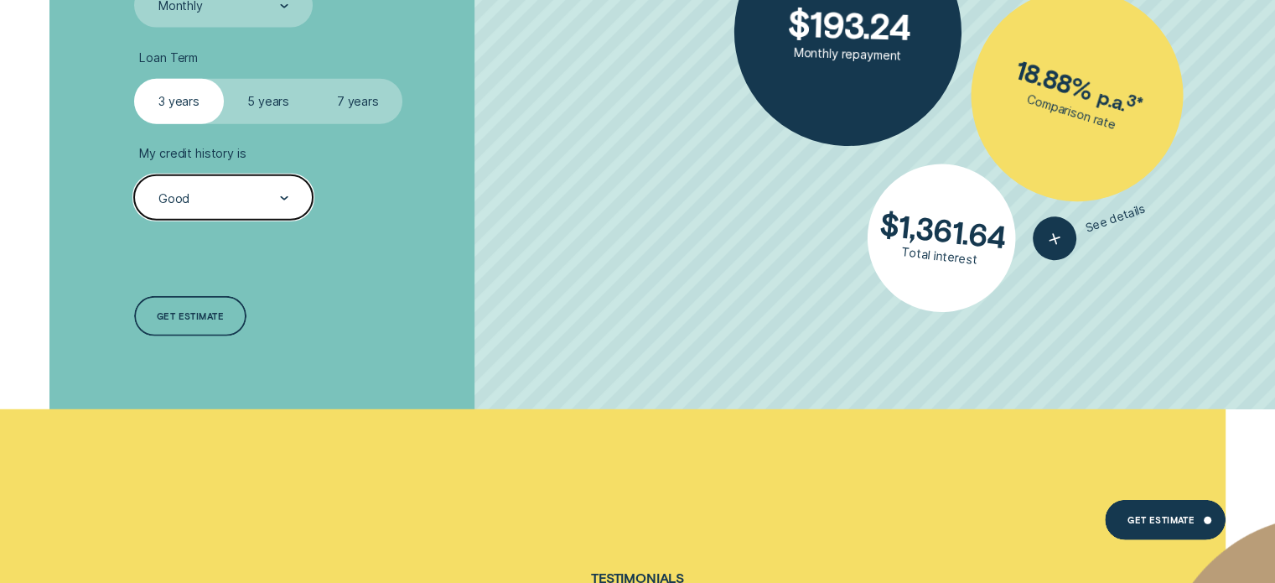
click at [221, 190] on div "Good" at bounding box center [223, 198] width 132 height 17
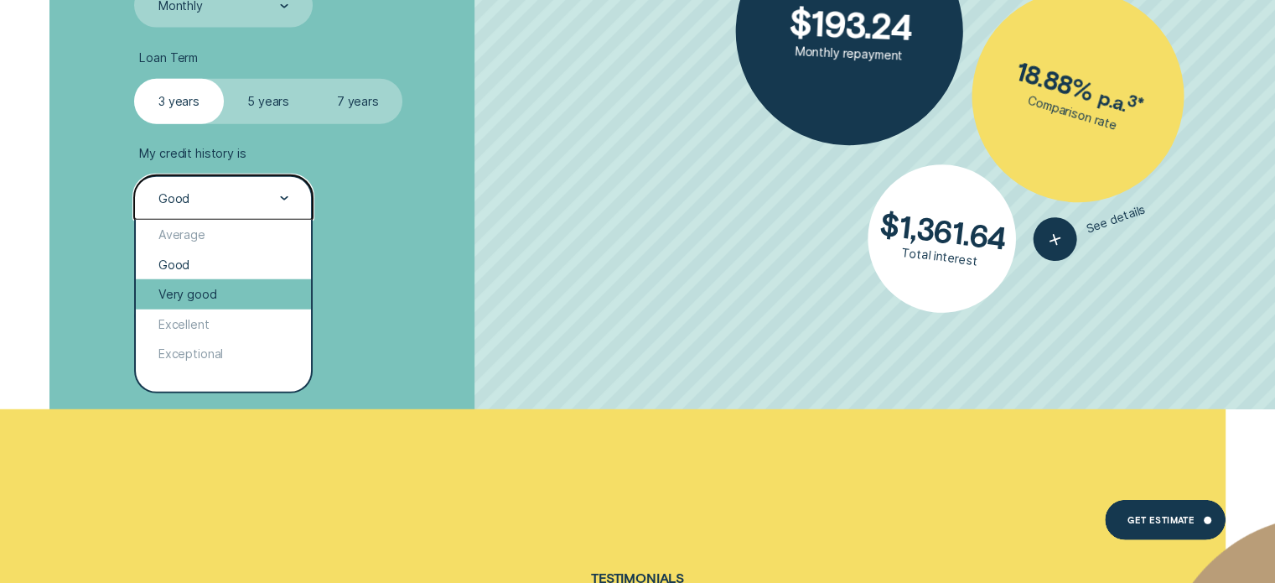
click at [195, 284] on div "Very good" at bounding box center [223, 294] width 174 height 30
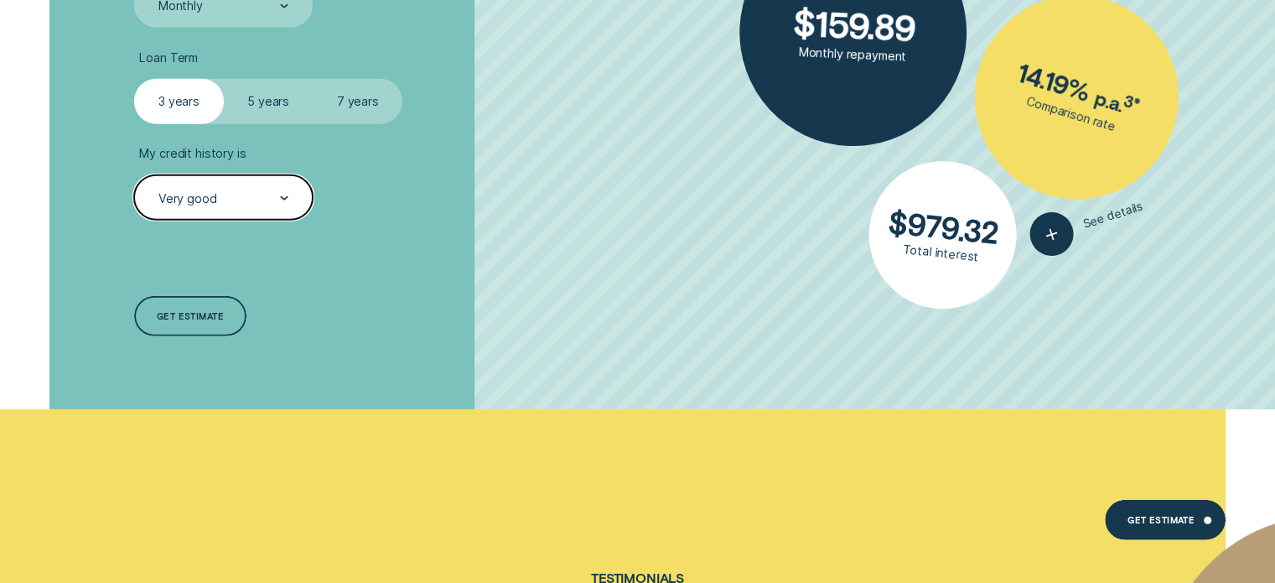
click at [222, 195] on div "Very good" at bounding box center [223, 198] width 132 height 17
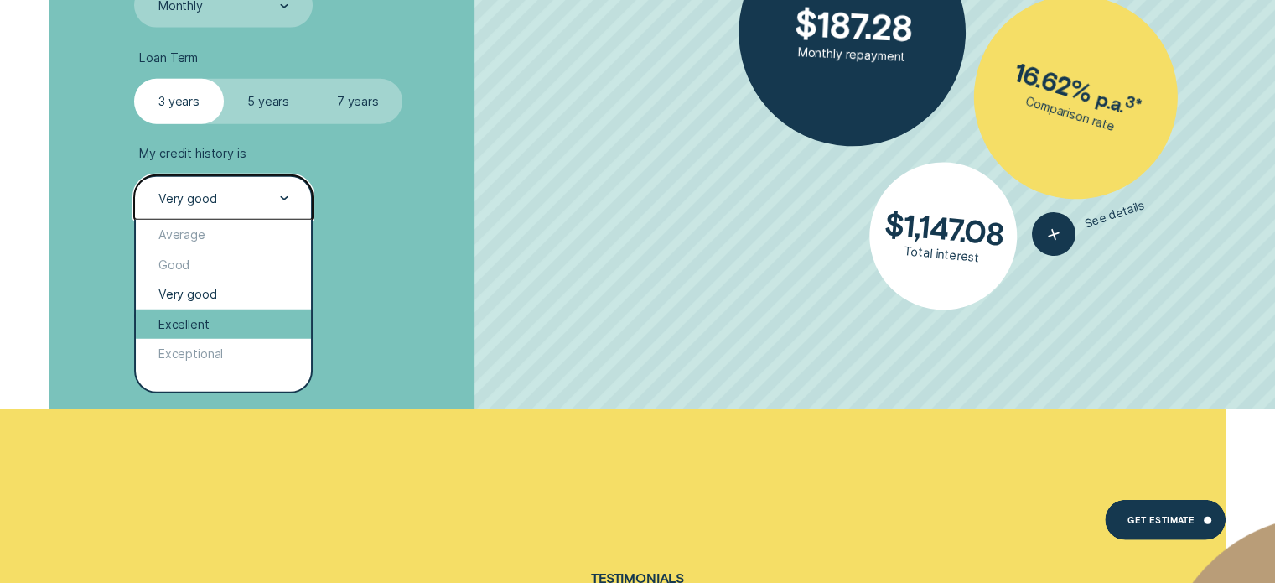
click at [189, 330] on div "Excellent" at bounding box center [223, 324] width 174 height 30
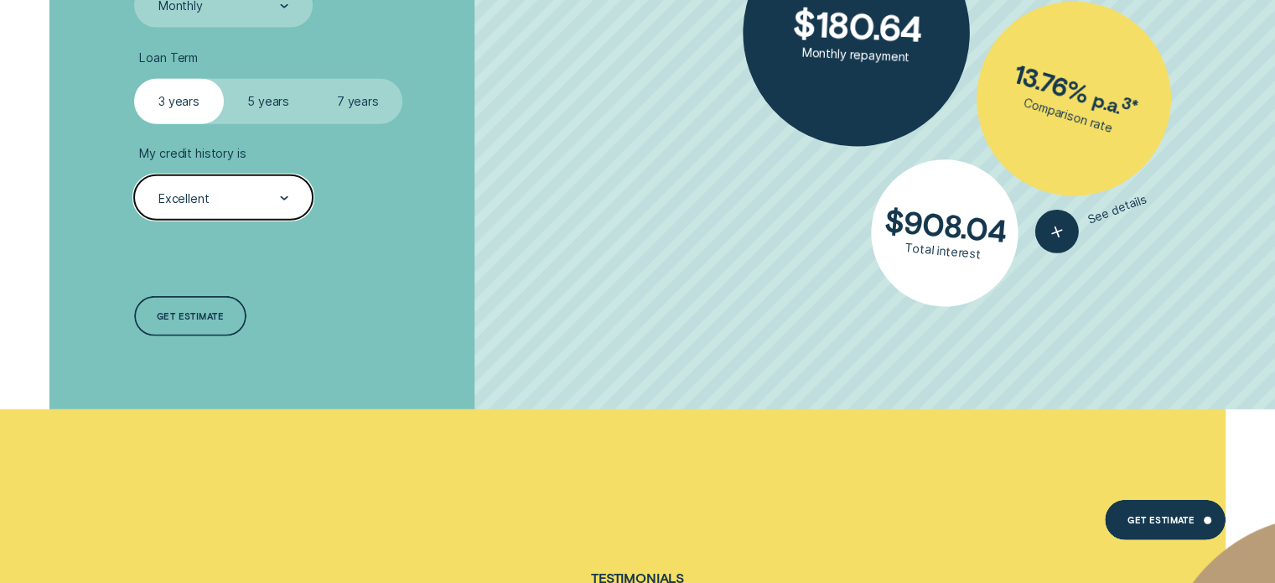
click at [224, 197] on div "Excellent" at bounding box center [223, 198] width 132 height 17
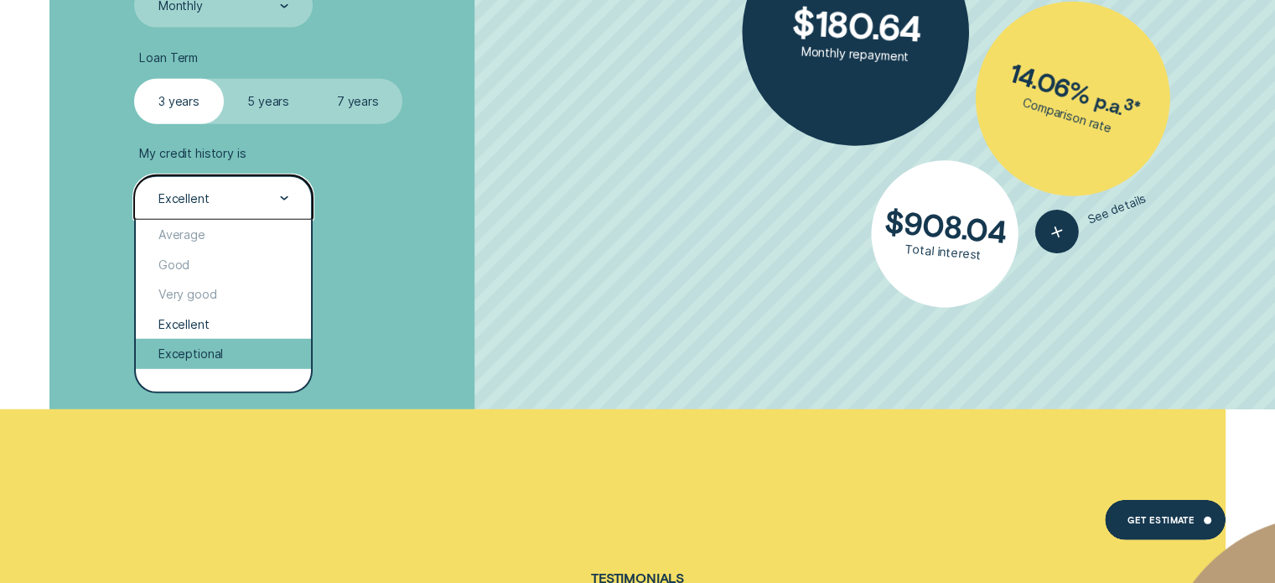
click at [181, 351] on div "Exceptional" at bounding box center [223, 354] width 174 height 30
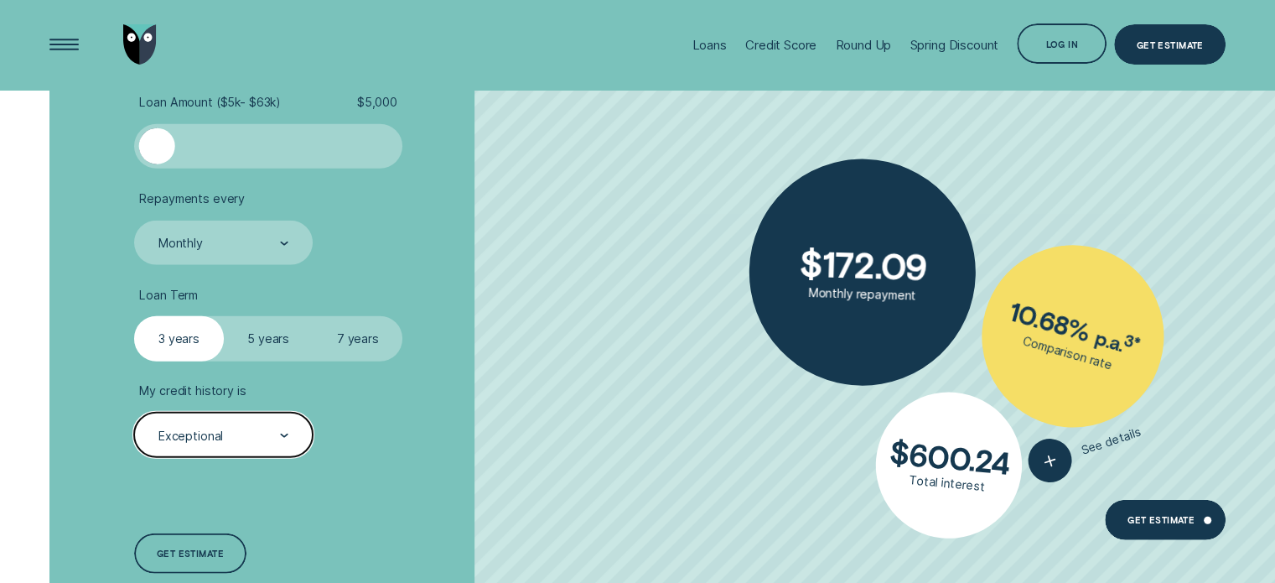
scroll to position [4276, 0]
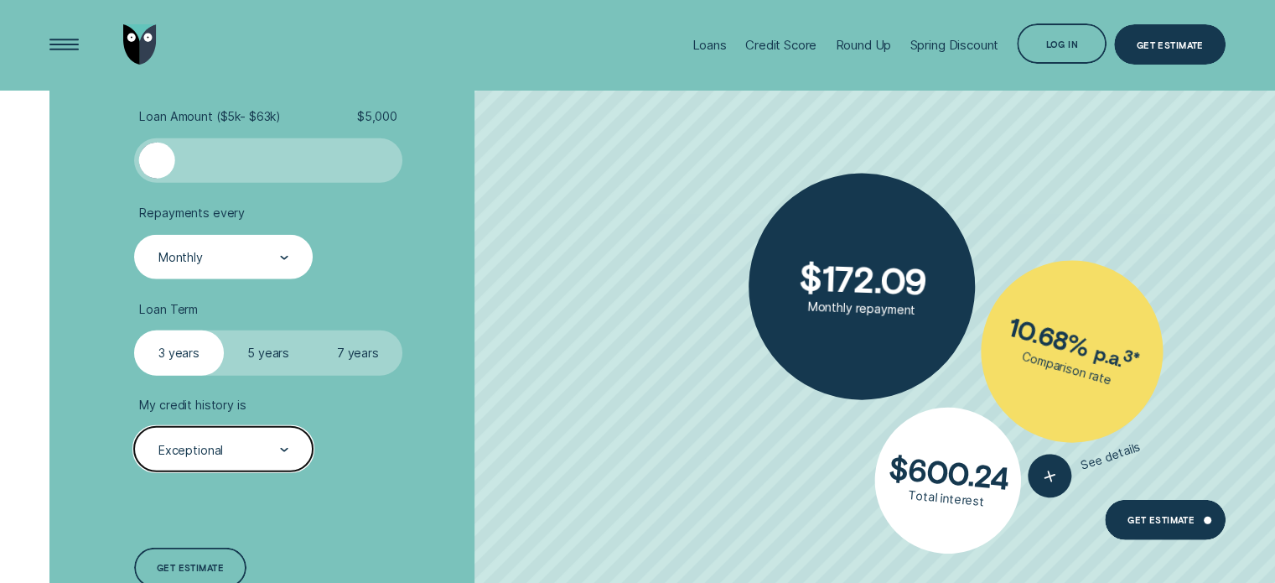
click at [211, 255] on div "Monthly" at bounding box center [223, 257] width 132 height 17
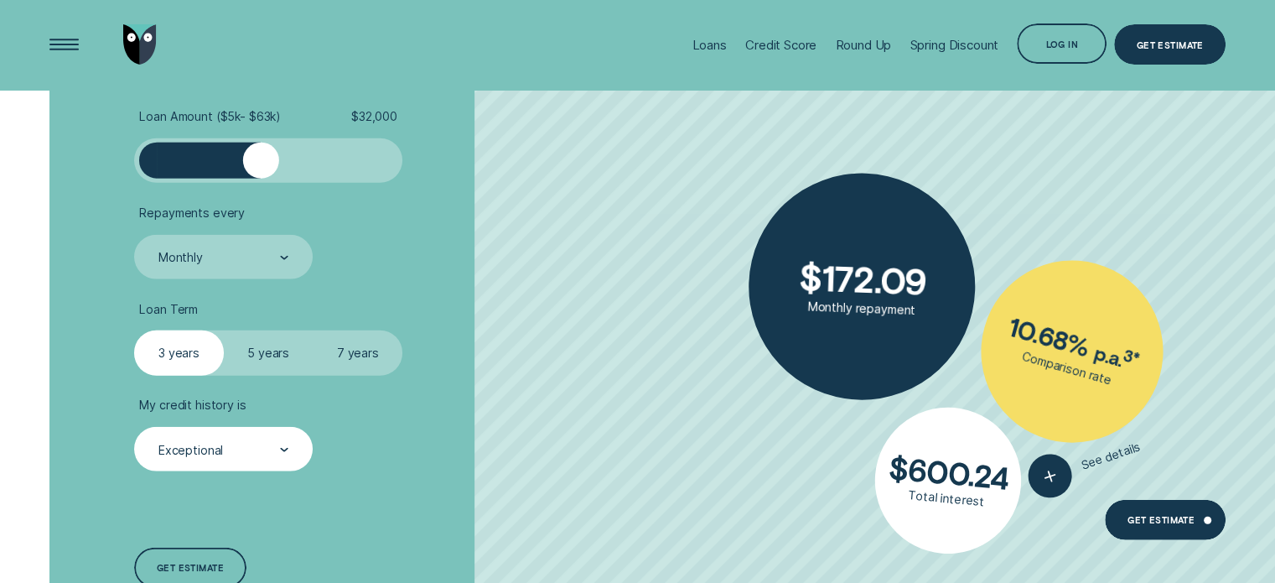
drag, startPoint x: 157, startPoint y: 158, endPoint x: 278, endPoint y: 166, distance: 121.0
click at [278, 166] on div at bounding box center [261, 161] width 36 height 36
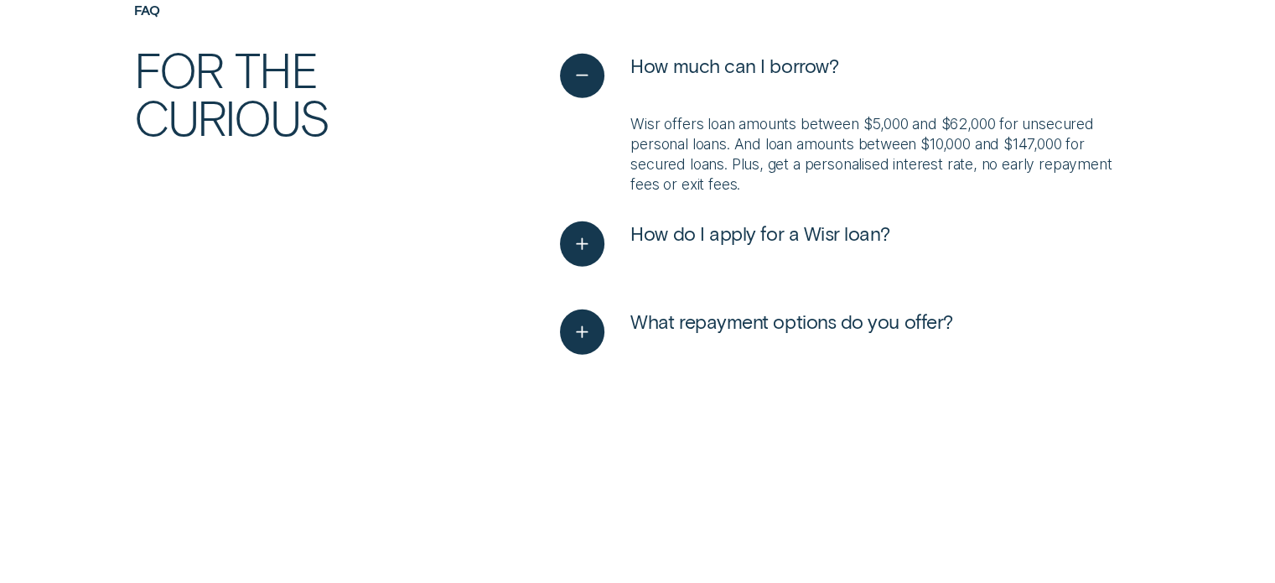
scroll to position [3689, 0]
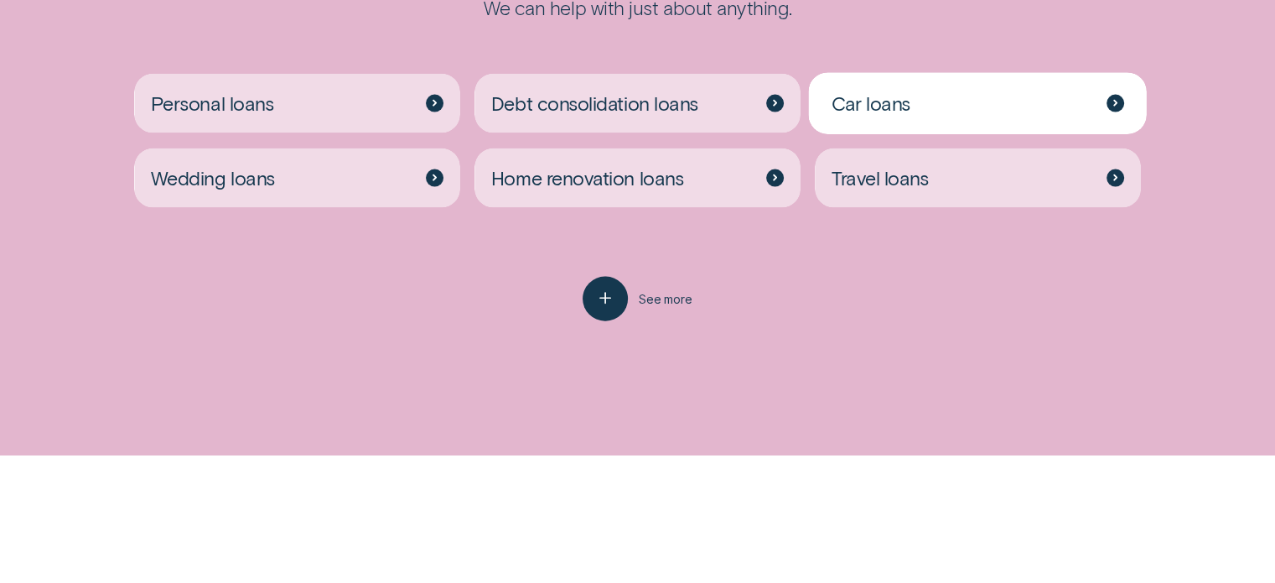
click at [979, 89] on div "Car loans" at bounding box center [977, 104] width 325 height 60
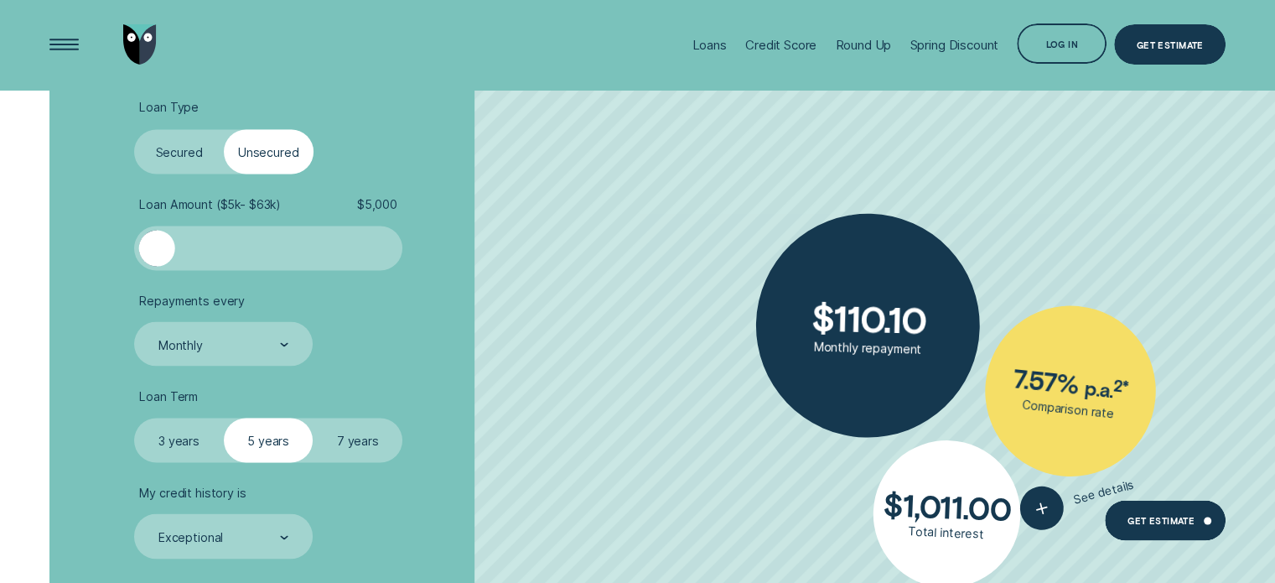
scroll to position [2935, 0]
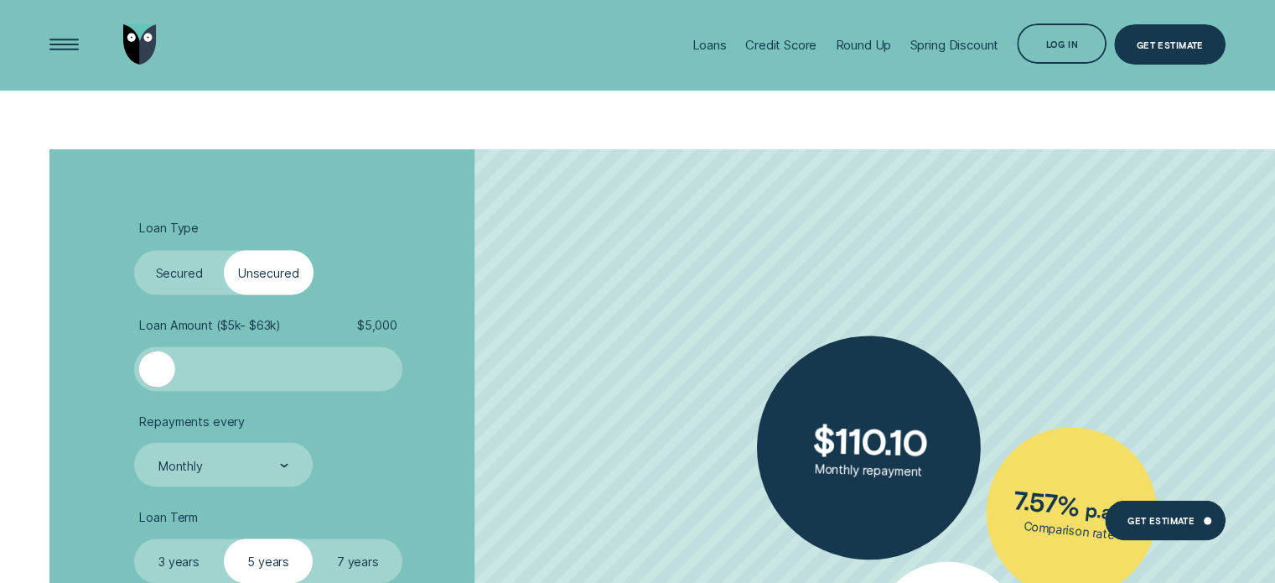
click at [184, 275] on label "Secured" at bounding box center [179, 272] width 90 height 44
click at [134, 250] on input "Secured" at bounding box center [134, 250] width 0 height 0
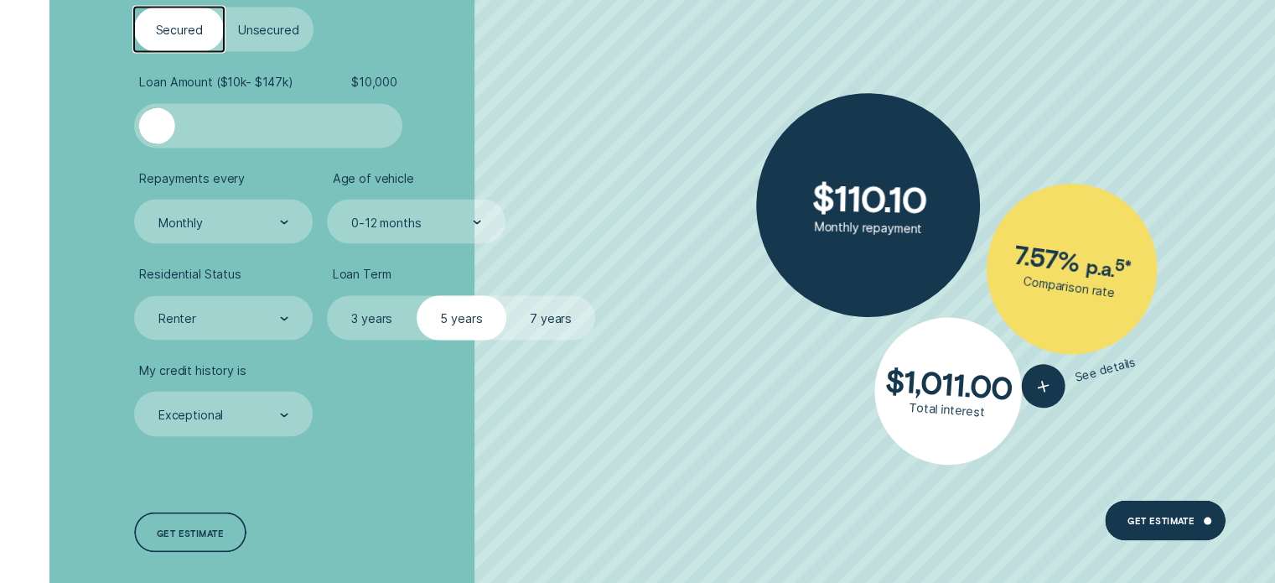
scroll to position [3186, 0]
